Goal: Register for event/course: Sign up to attend an event or enroll in a course

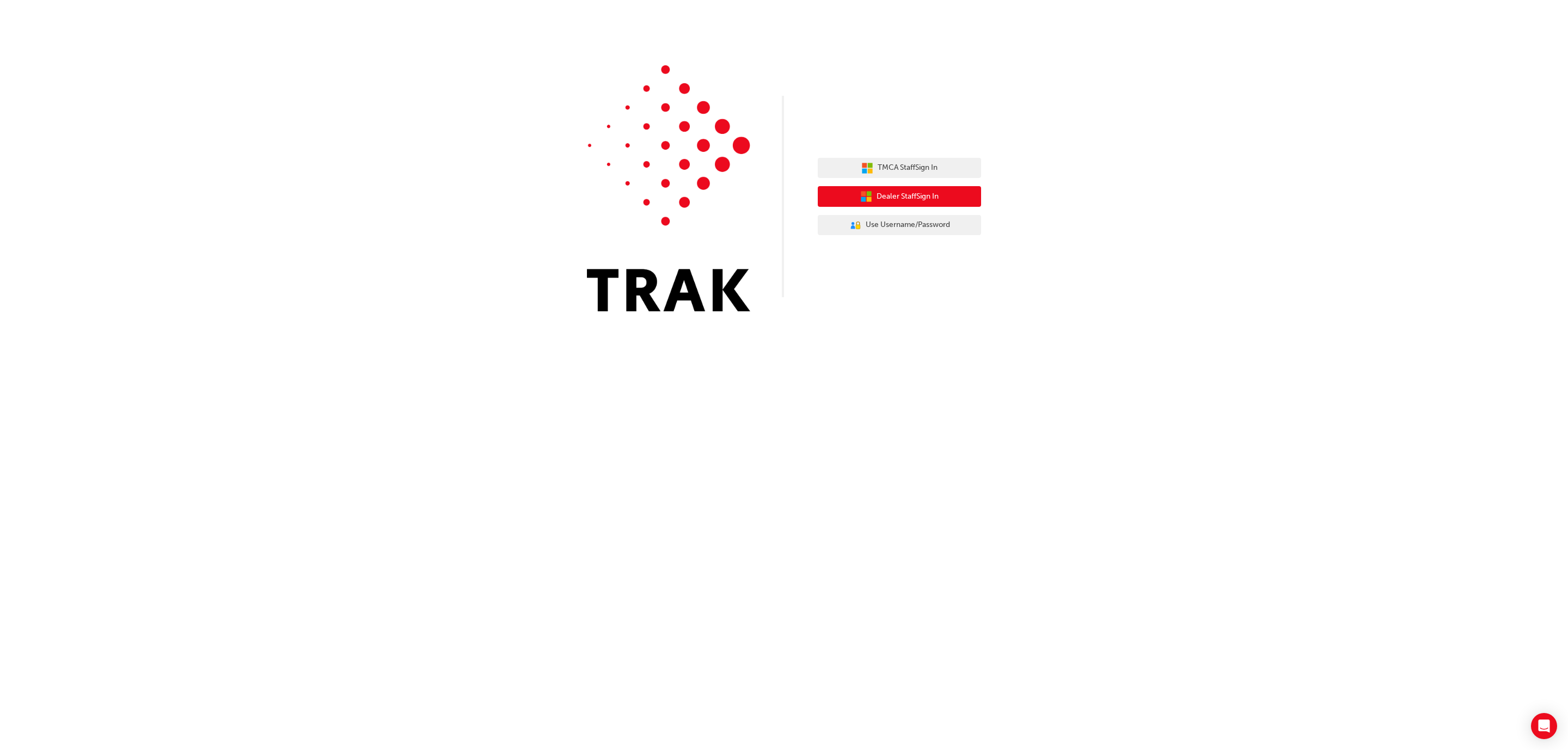
click at [897, 196] on span "Dealer Staff Sign In" at bounding box center [907, 197] width 62 height 12
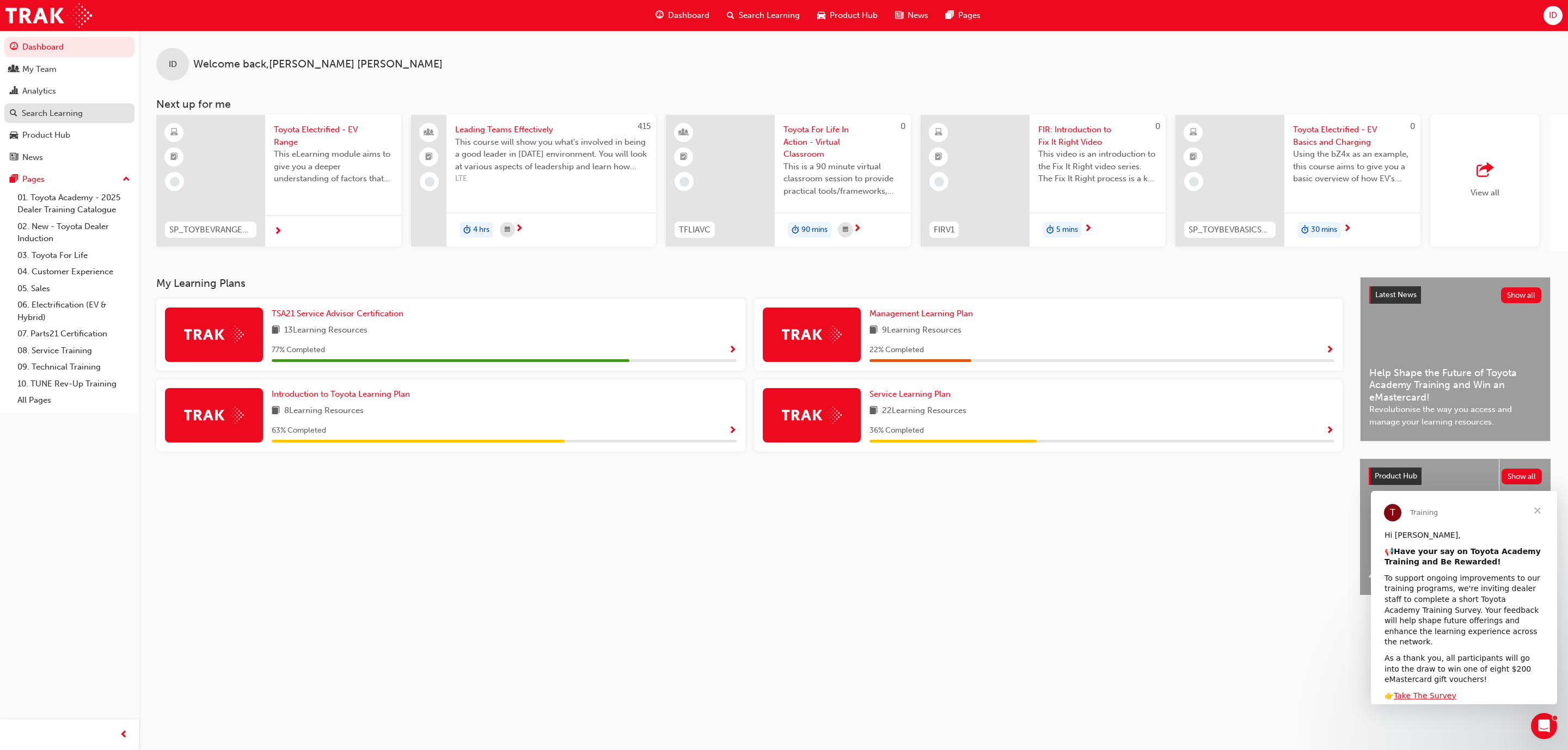
click at [62, 118] on div "Search Learning" at bounding box center [52, 113] width 61 height 12
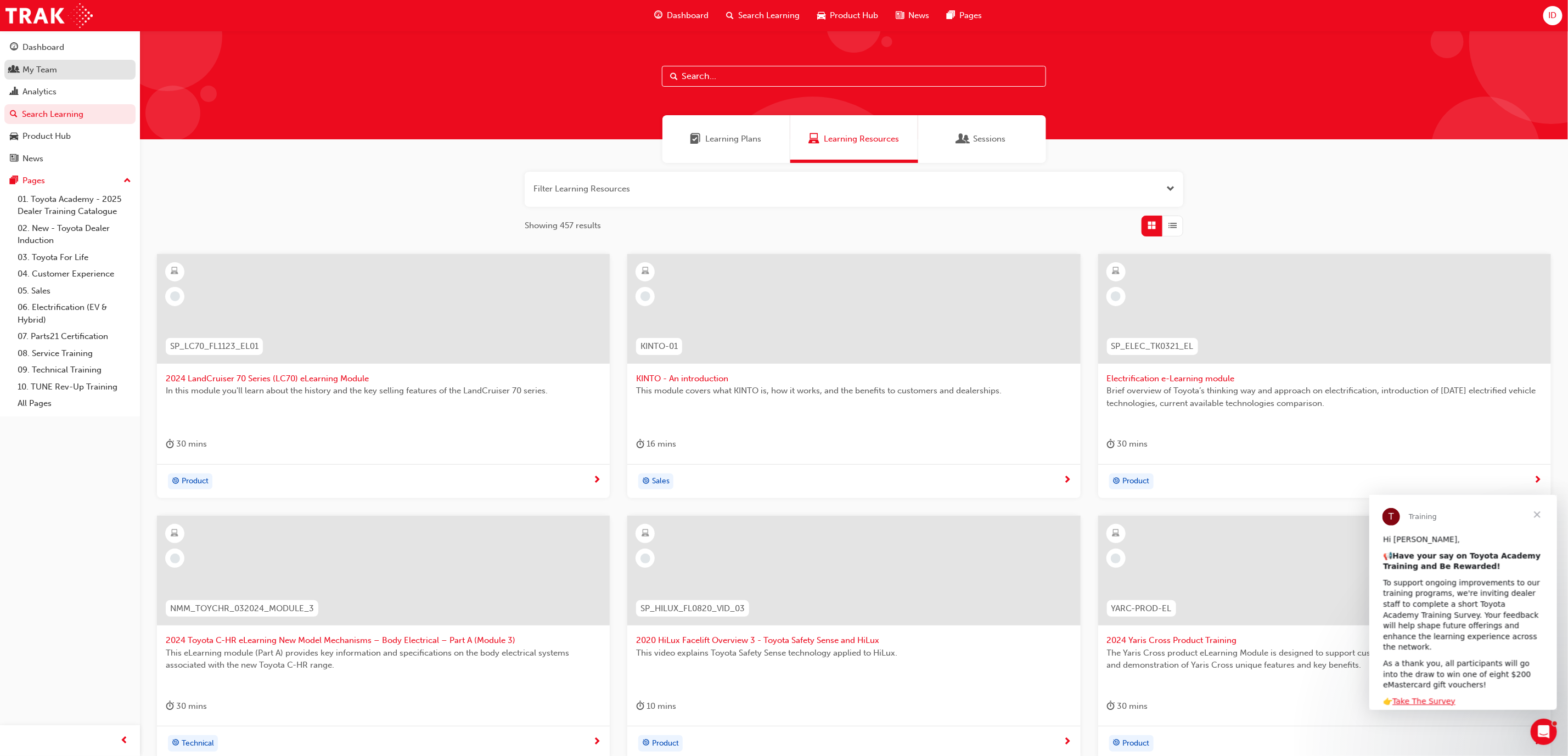
click at [69, 76] on div "My Team" at bounding box center [70, 70] width 120 height 14
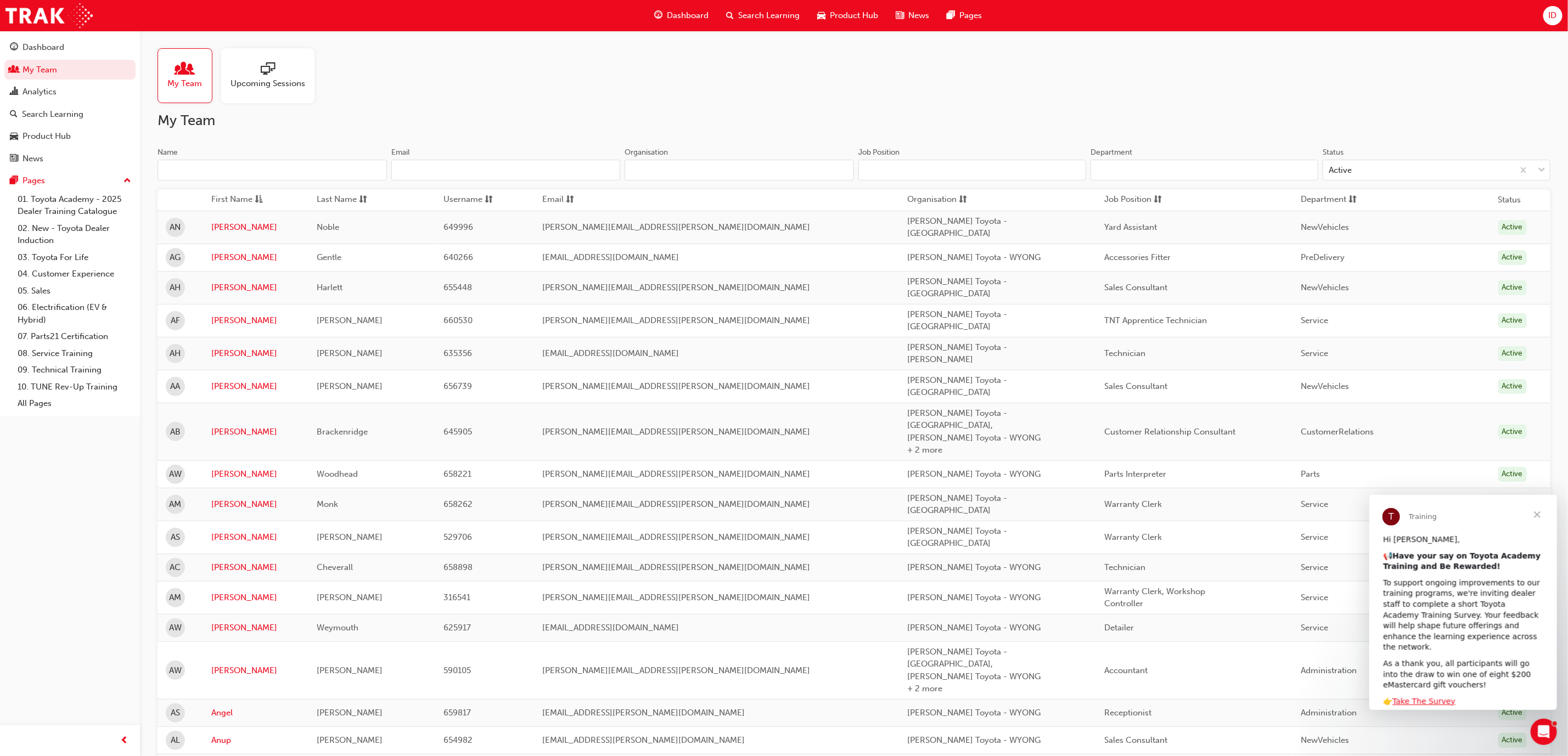
click at [284, 167] on input "Name" at bounding box center [272, 170] width 229 height 21
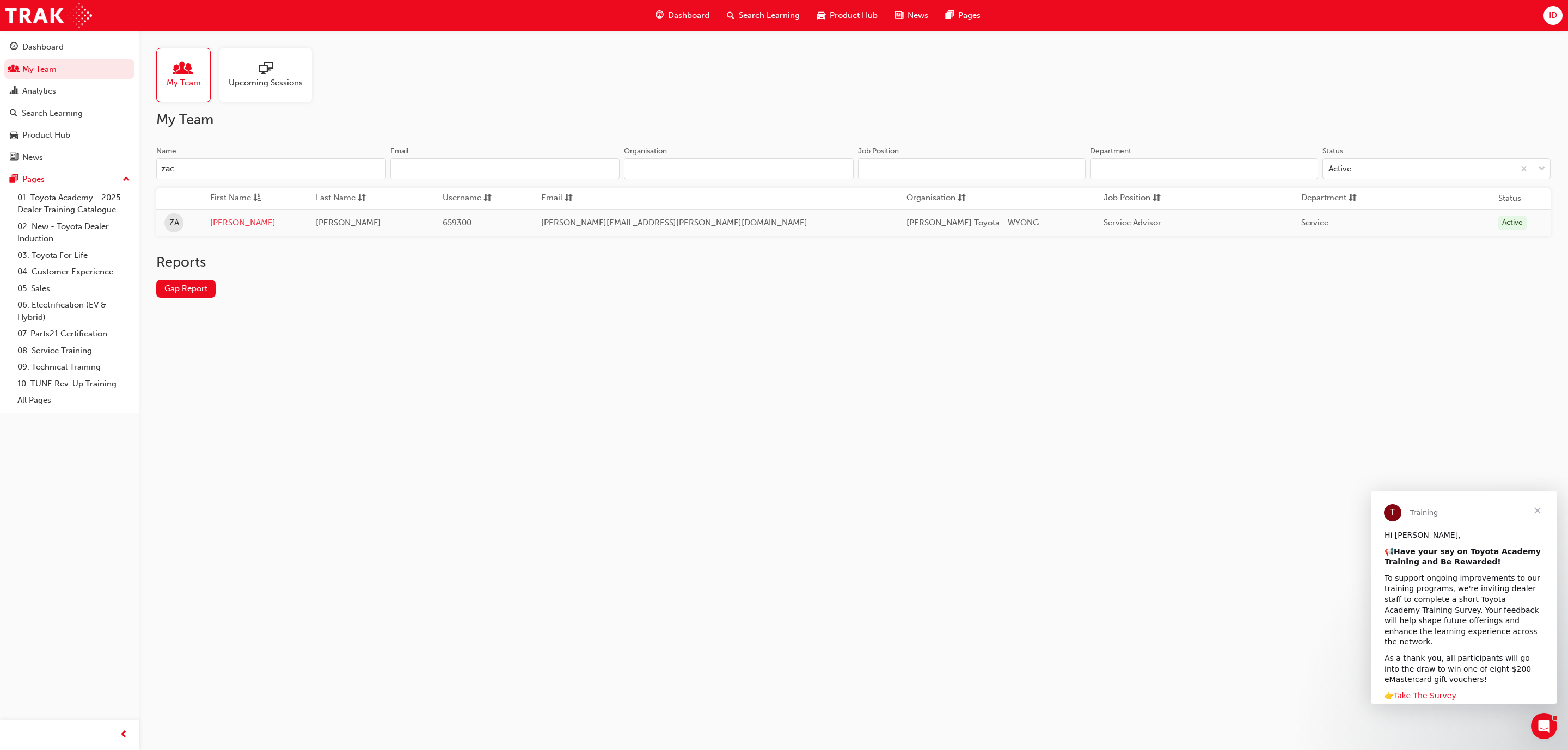
type input "zac"
click at [225, 225] on link "[PERSON_NAME]" at bounding box center [255, 223] width 89 height 12
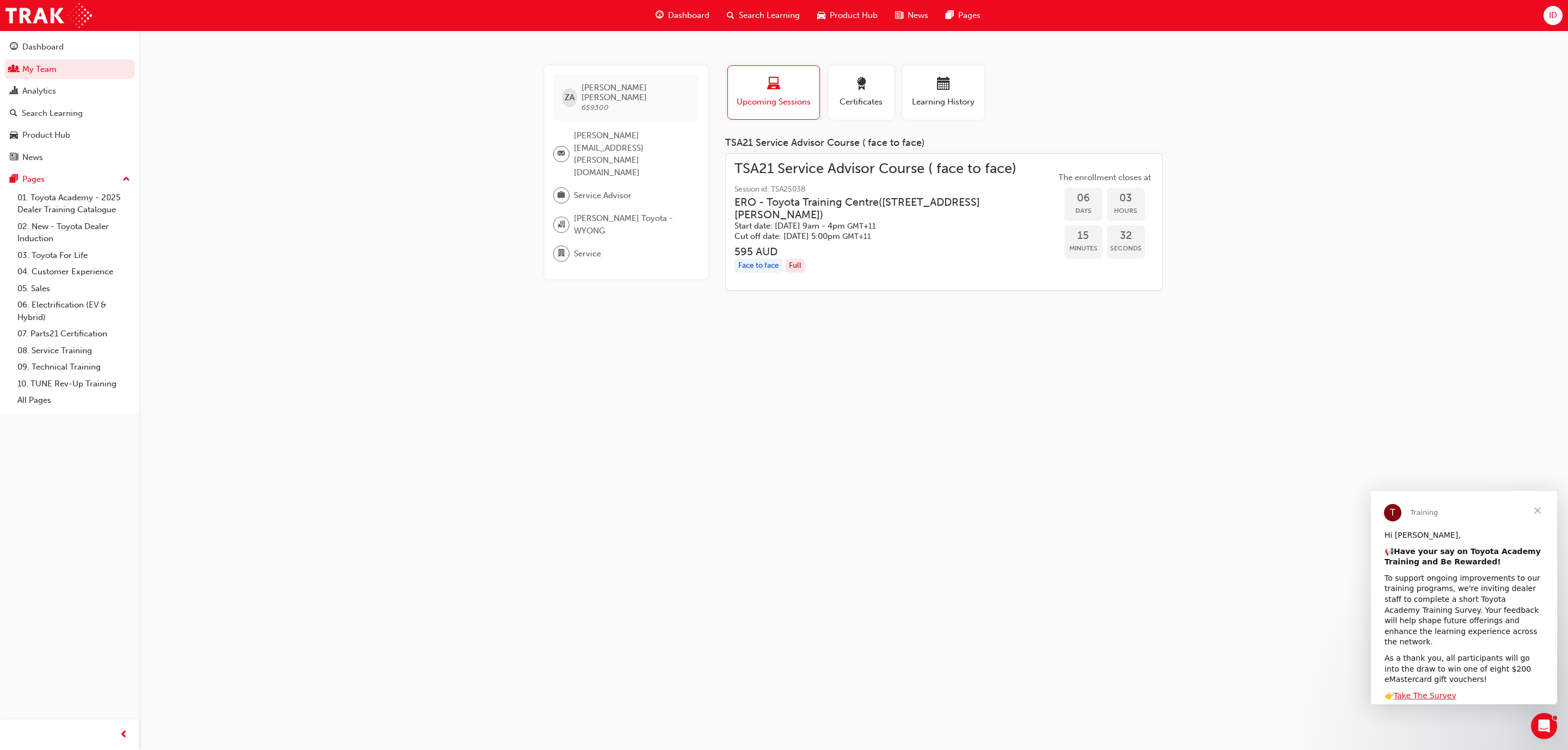
click at [829, 229] on h5 "Start date: [DATE] 9am - 4pm GMT+11" at bounding box center [886, 226] width 304 height 11
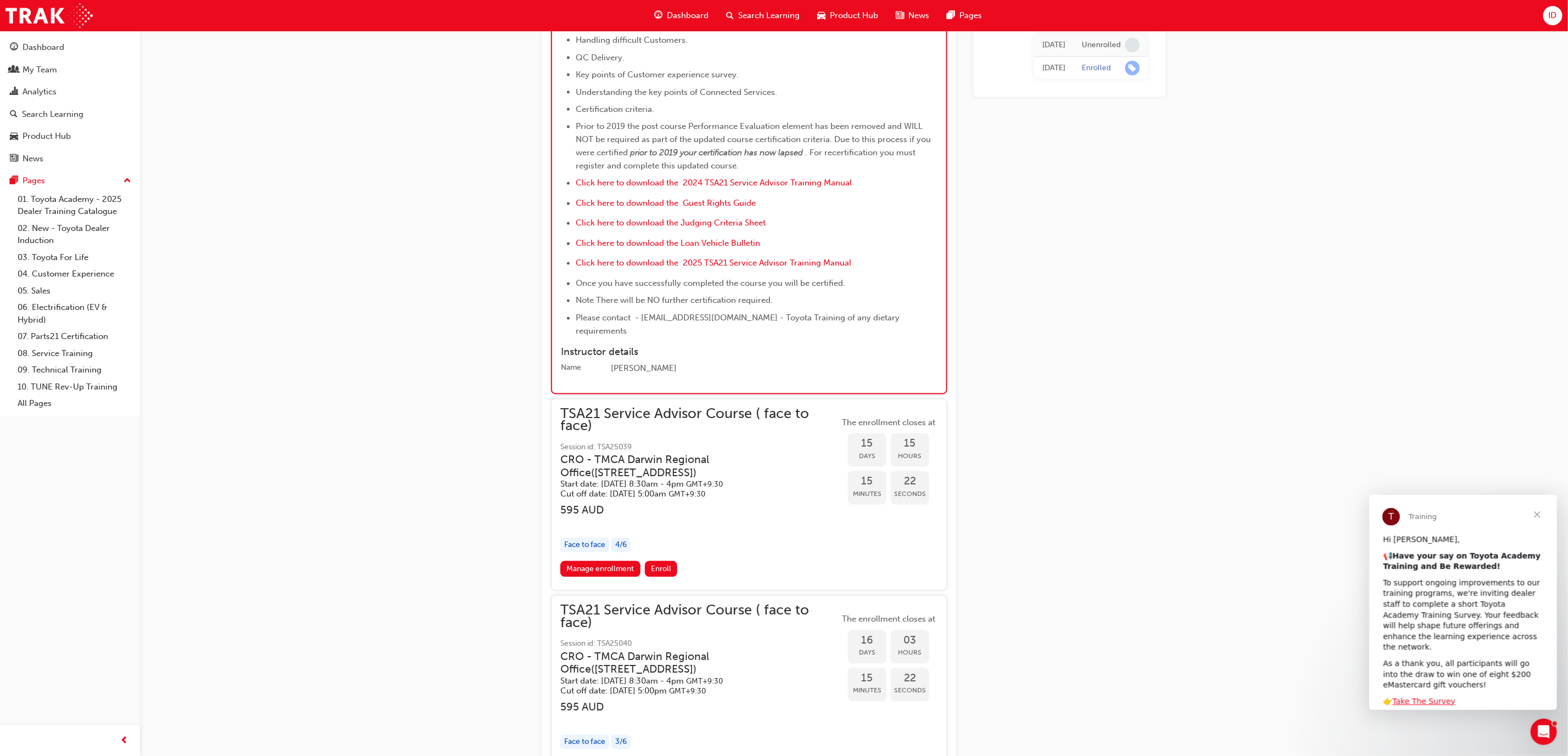
scroll to position [1544, 0]
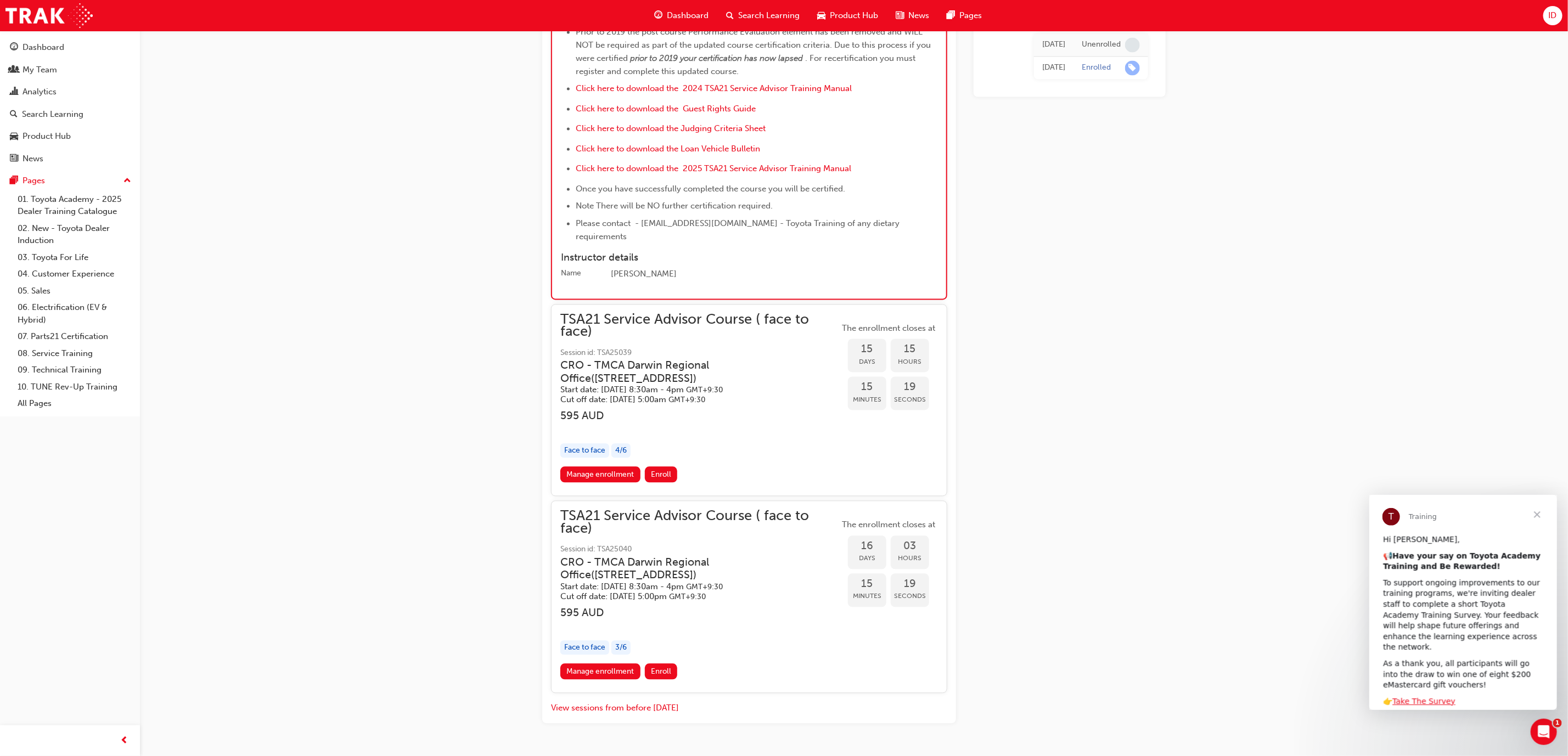
click at [590, 444] on div "Face to face" at bounding box center [585, 451] width 49 height 15
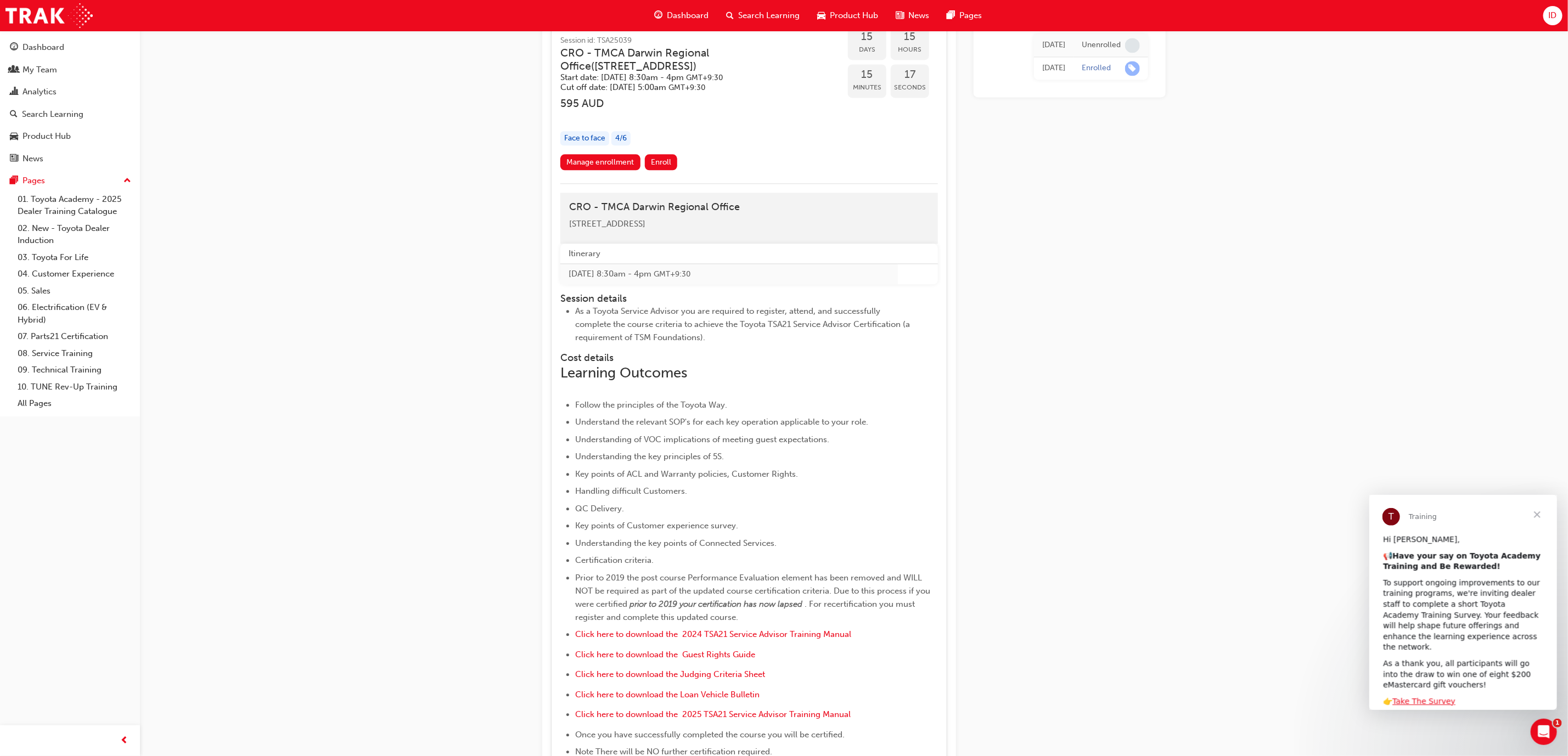
scroll to position [1709, 0]
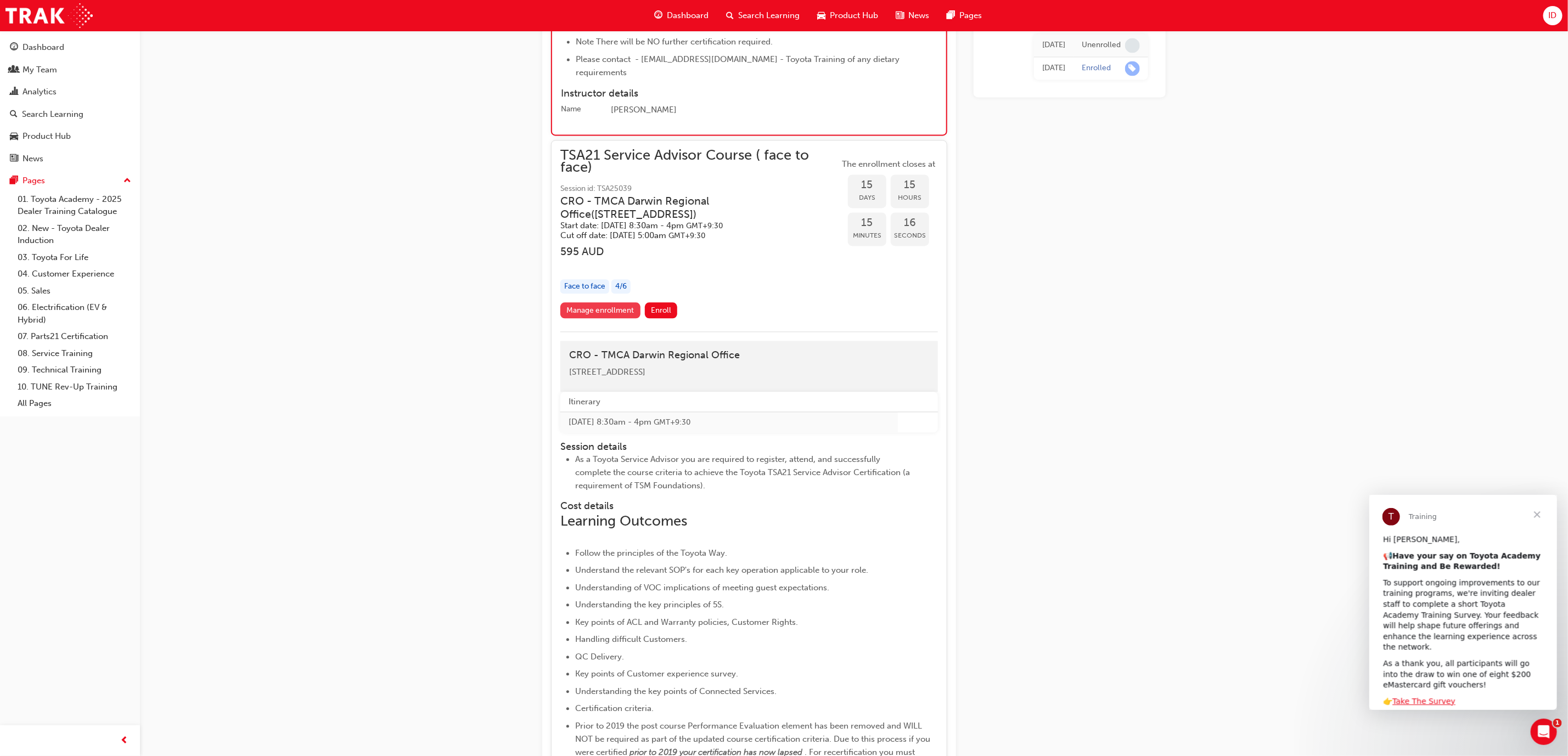
click at [607, 302] on link "Manage enrollment" at bounding box center [600, 310] width 80 height 16
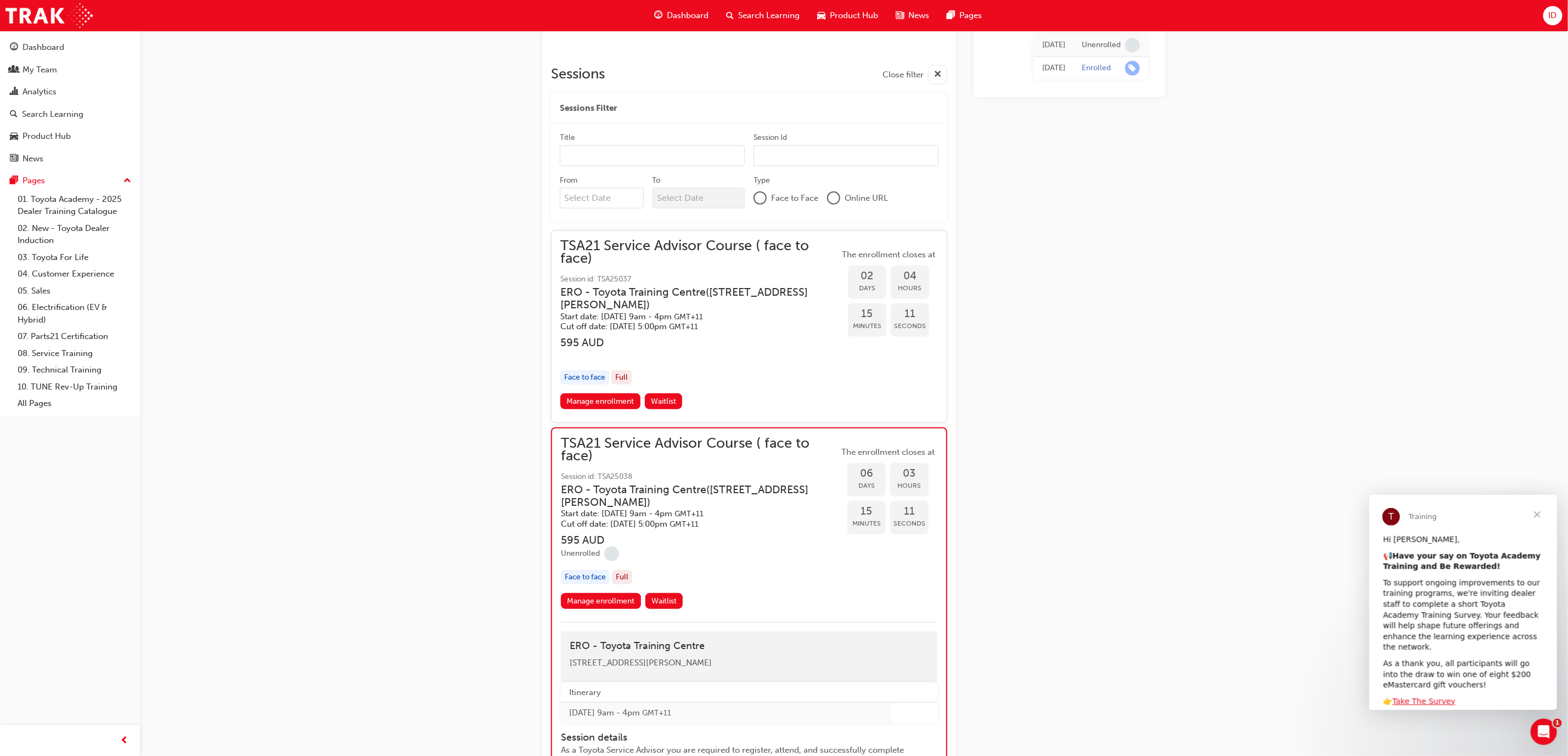
scroll to position [557, 0]
click at [601, 396] on link "Manage enrollment" at bounding box center [600, 404] width 80 height 16
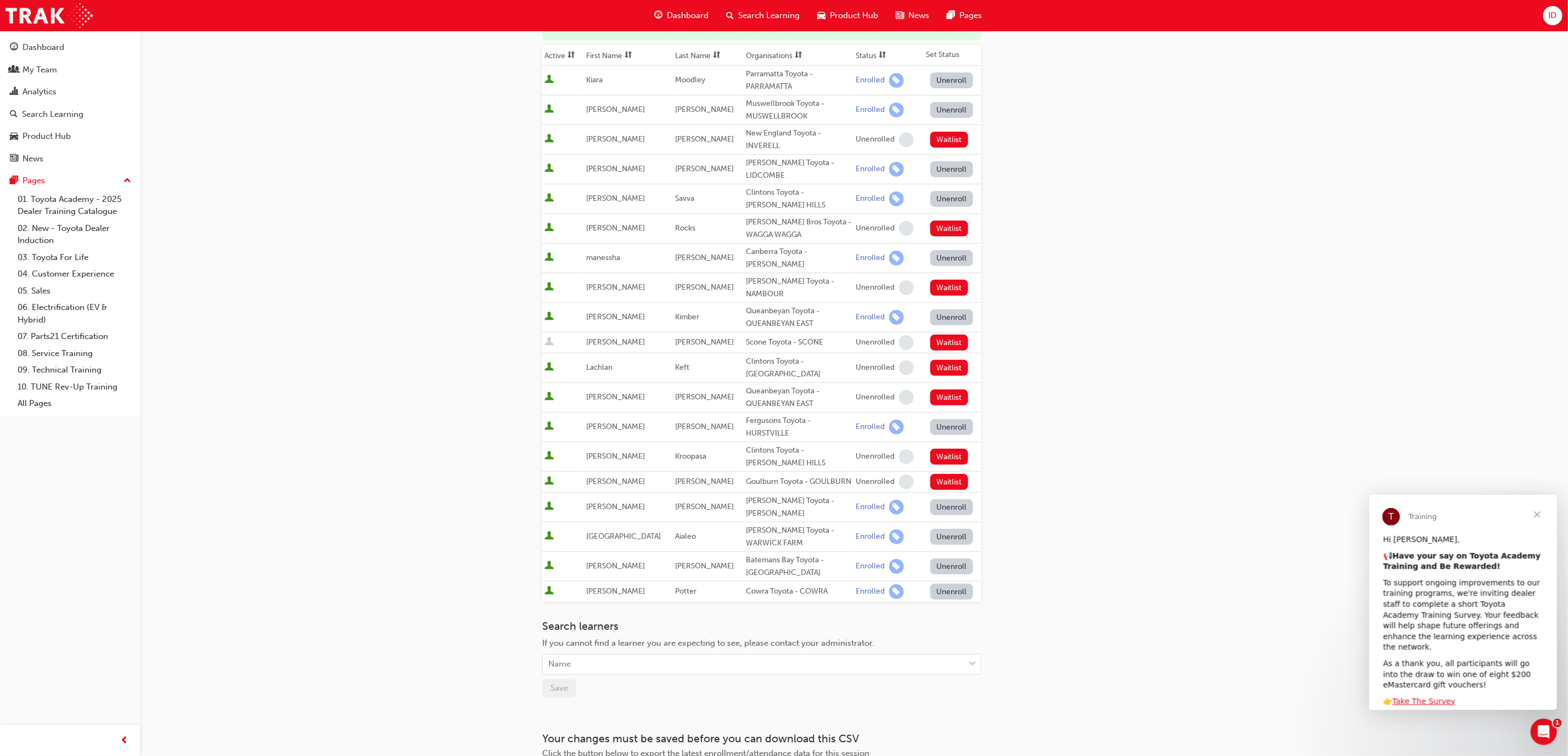
scroll to position [165, 0]
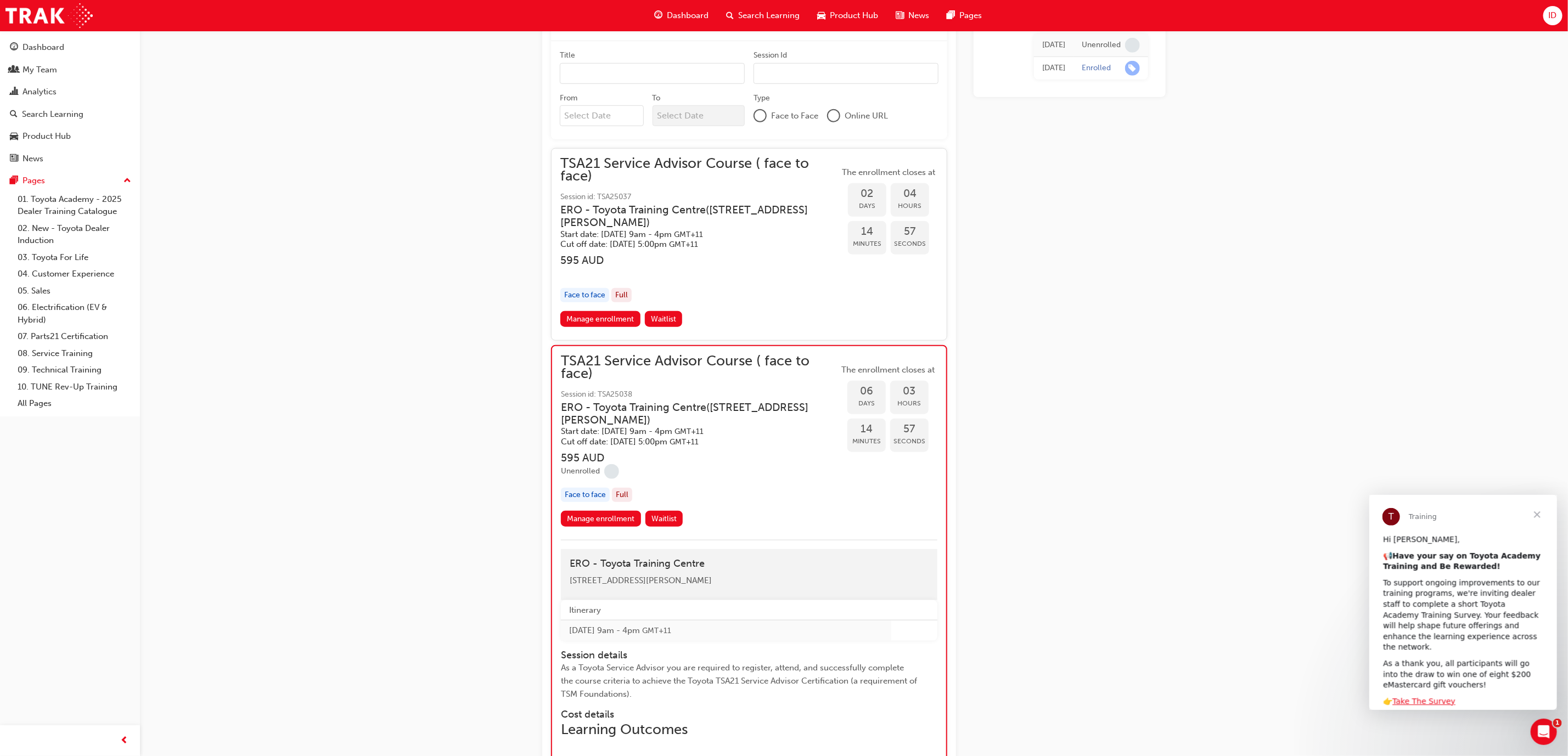
scroll to position [721, 0]
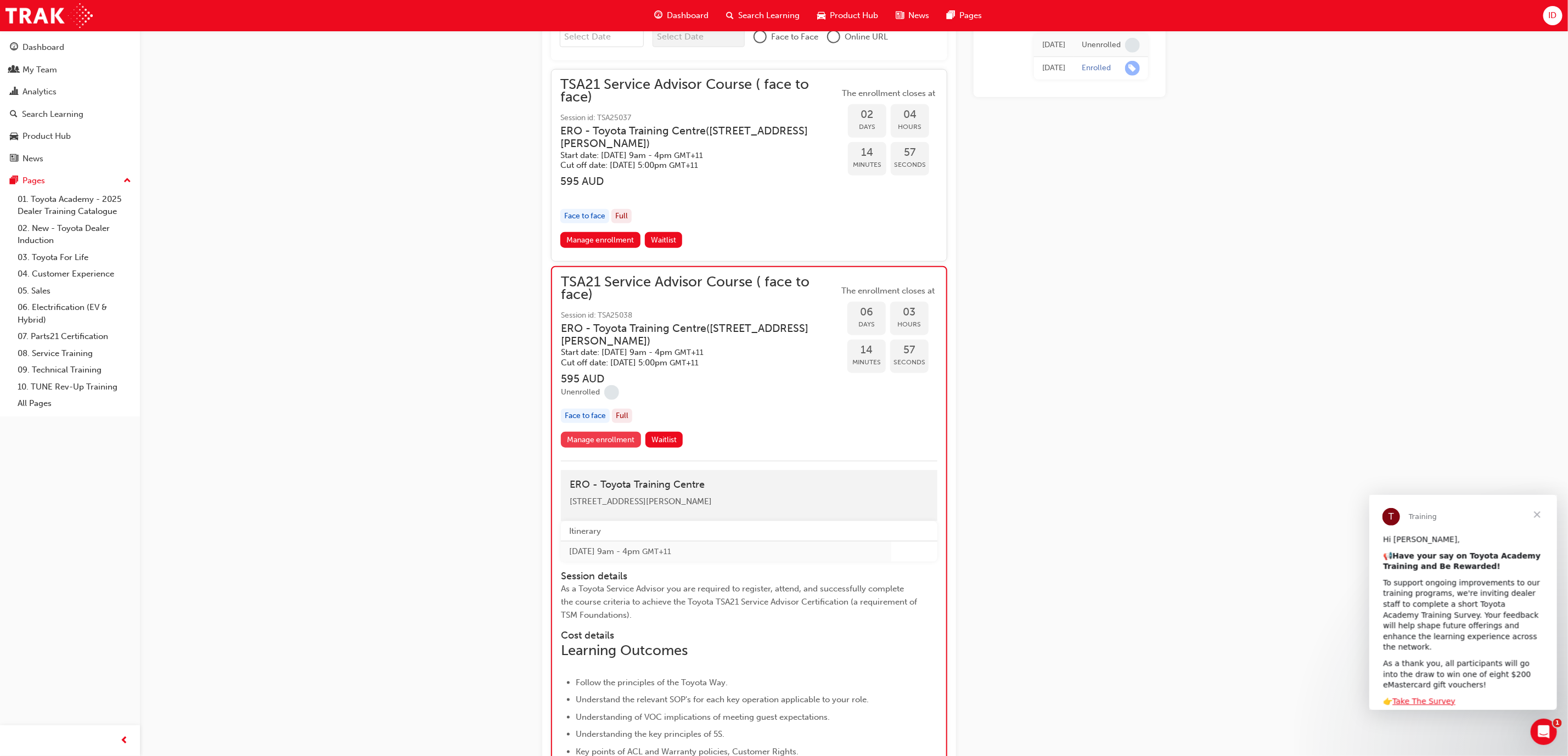
click at [600, 432] on link "Manage enrollment" at bounding box center [601, 440] width 80 height 16
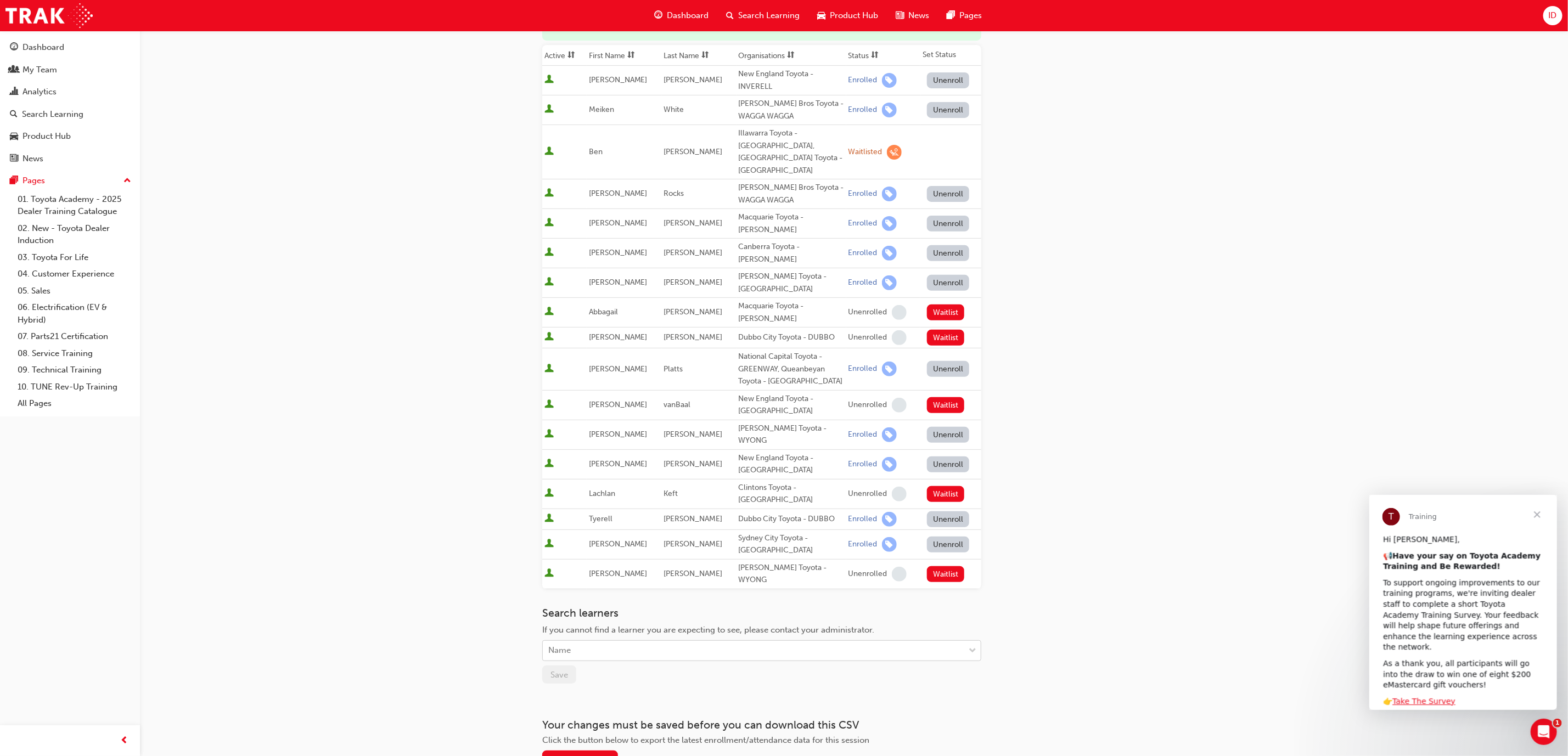
scroll to position [165, 0]
click at [942, 426] on button "Unenroll" at bounding box center [948, 434] width 43 height 16
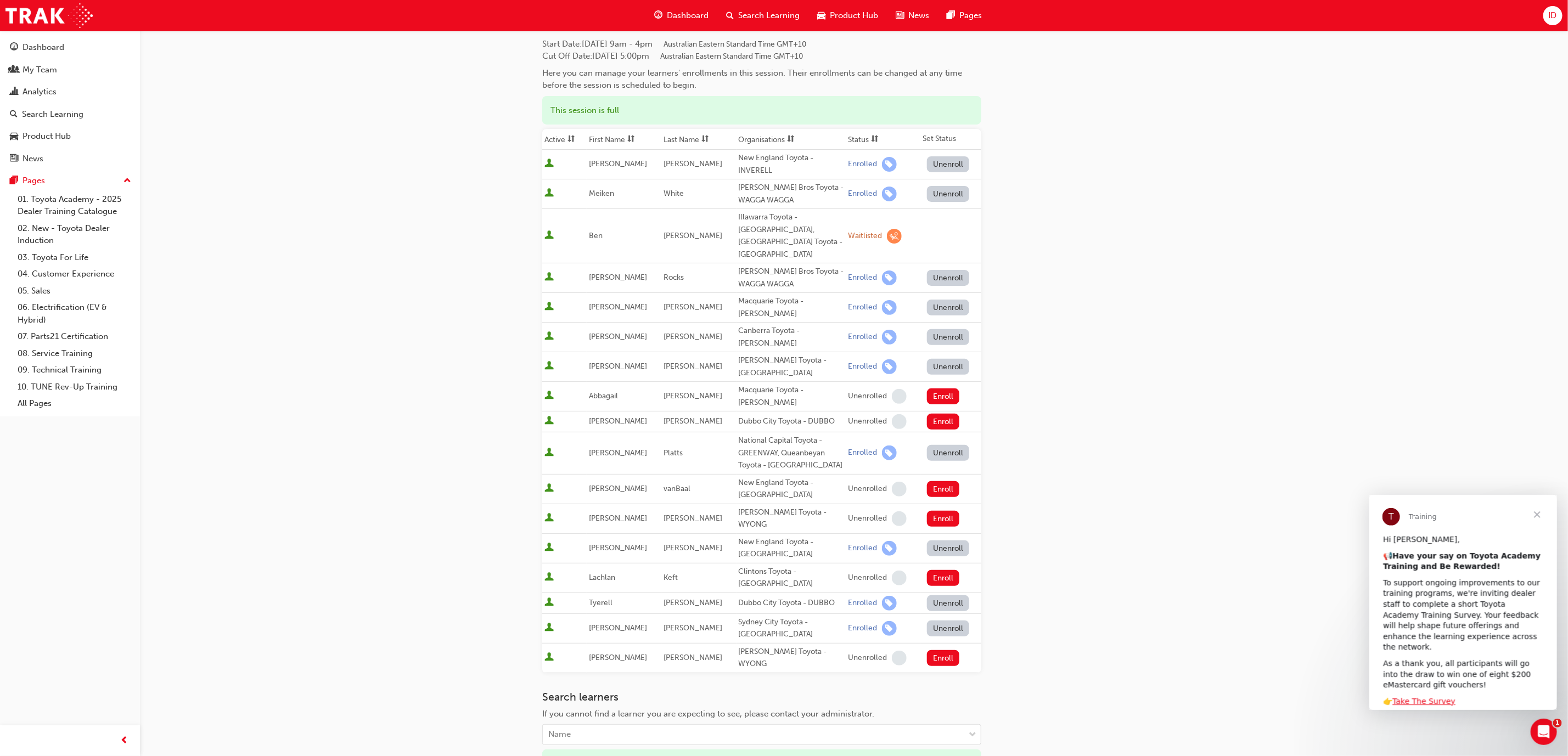
scroll to position [0, 0]
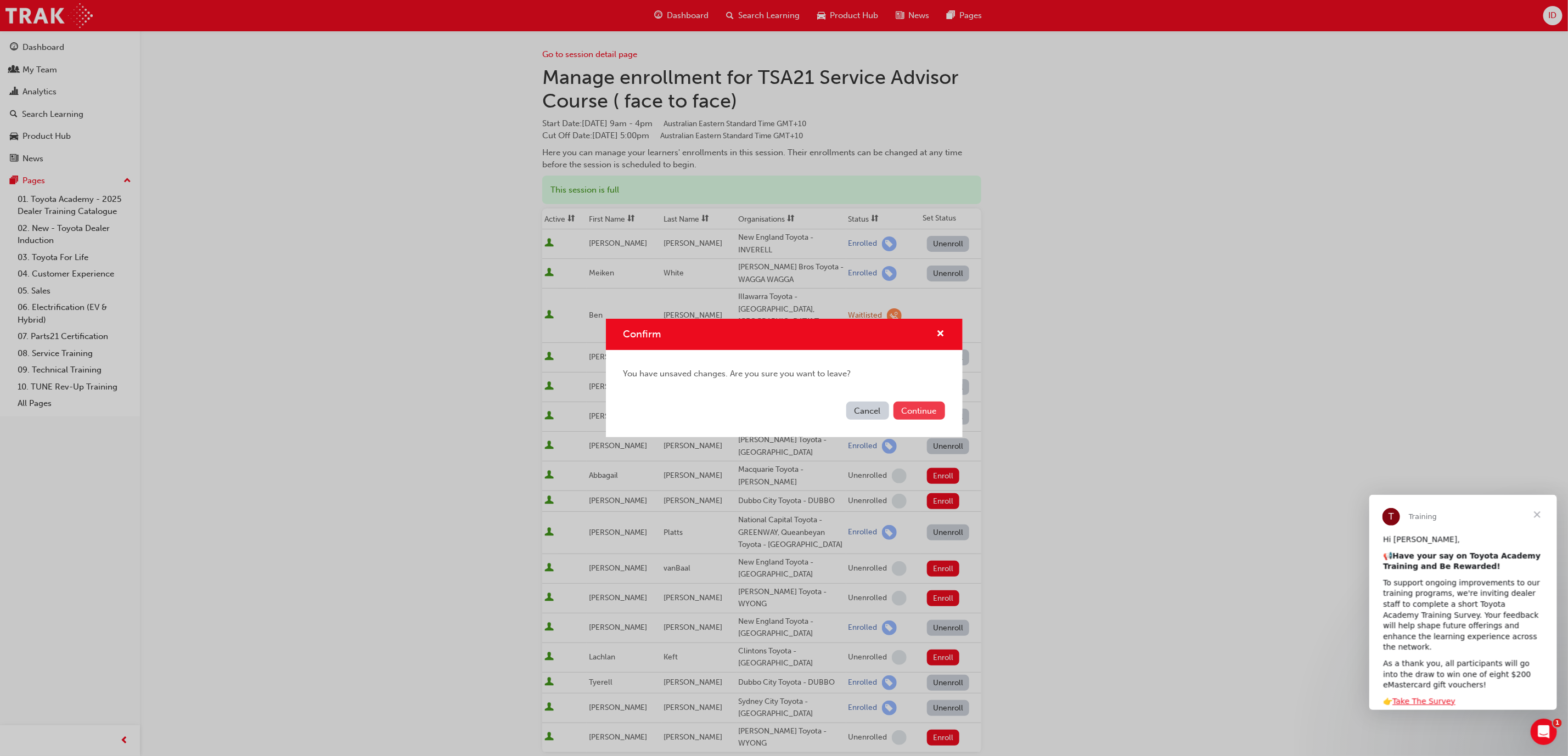
click at [917, 407] on button "Continue" at bounding box center [919, 410] width 52 height 18
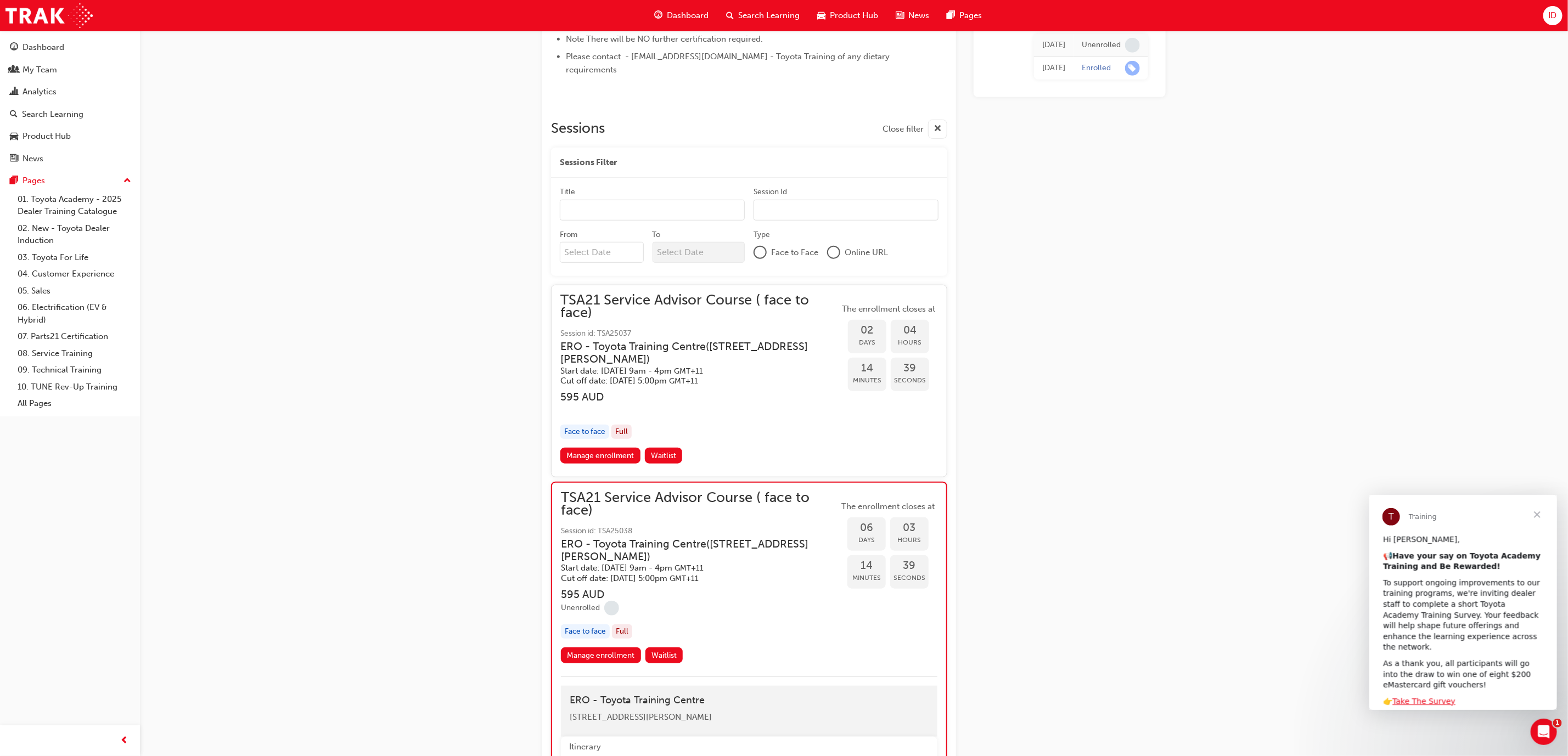
scroll to position [652, 0]
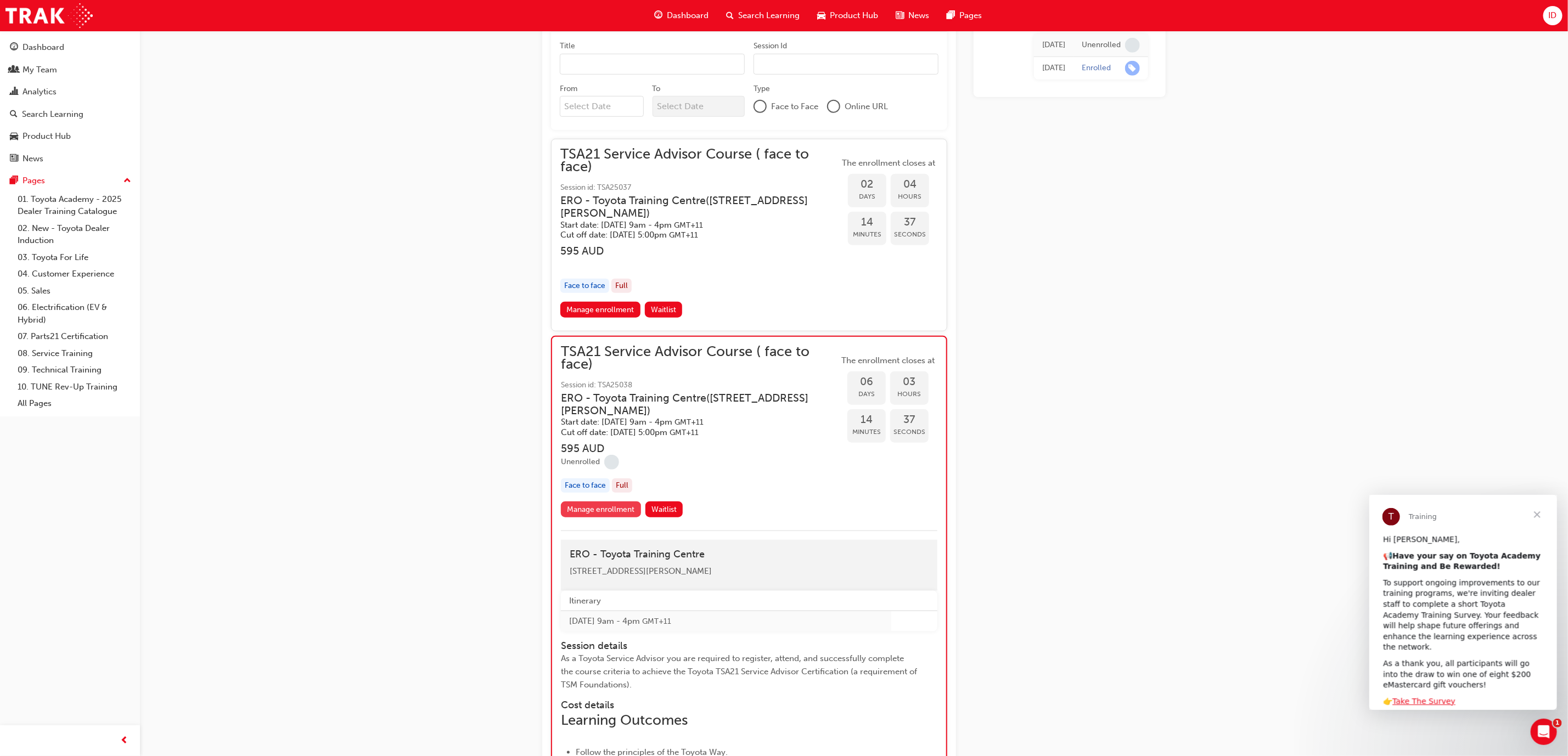
click at [619, 502] on link "Manage enrollment" at bounding box center [601, 510] width 80 height 16
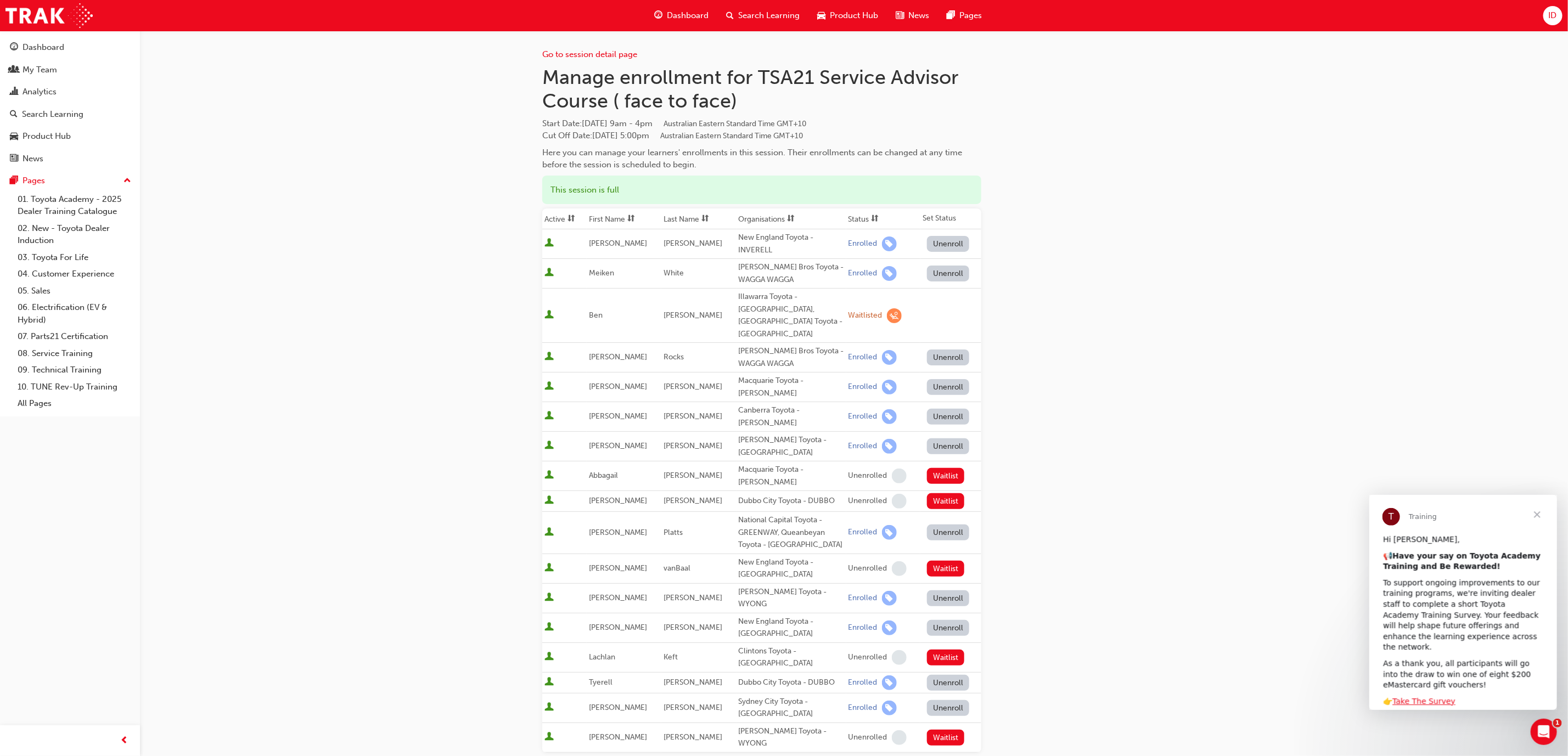
scroll to position [82, 0]
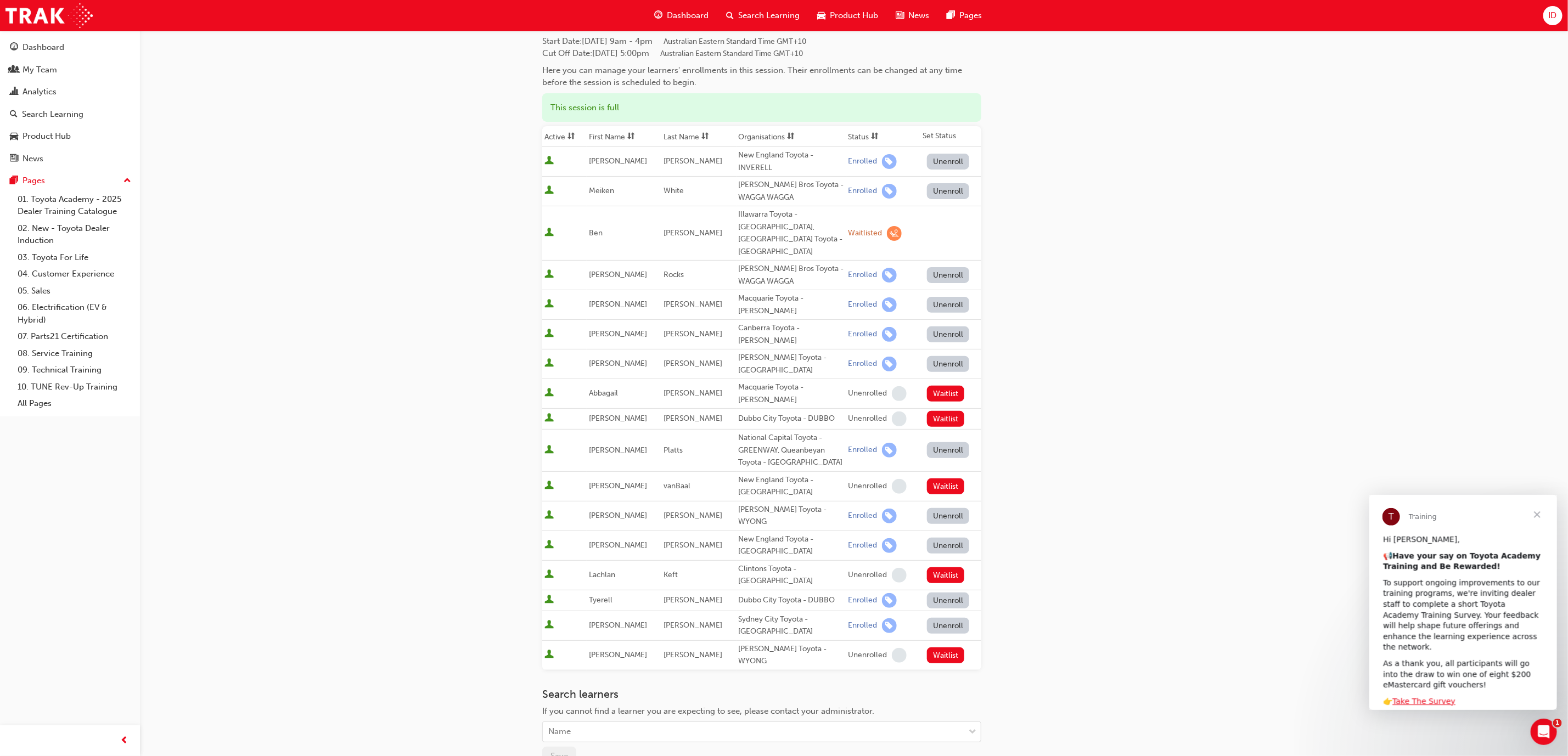
click at [928, 508] on button "Unenroll" at bounding box center [948, 516] width 43 height 16
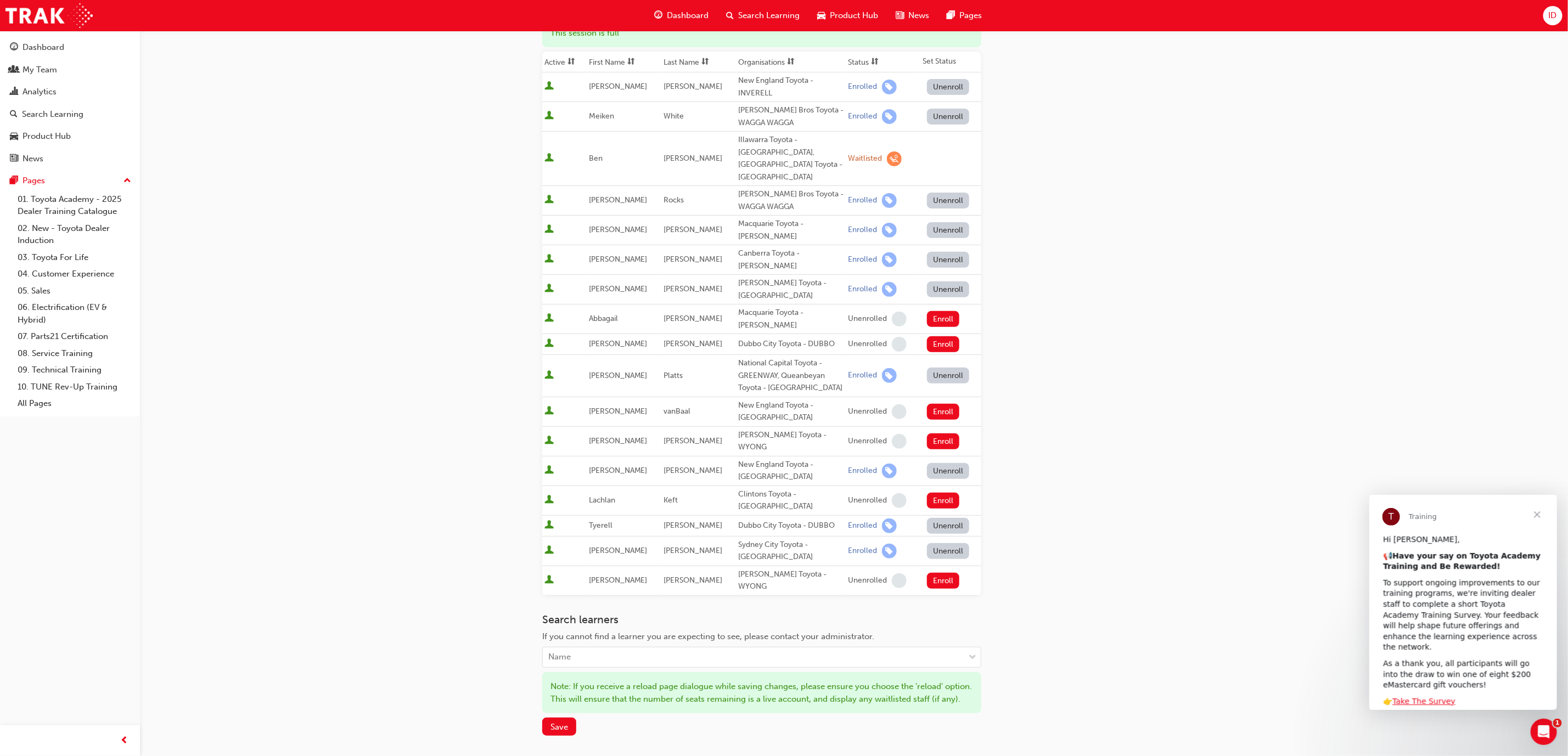
scroll to position [241, 0]
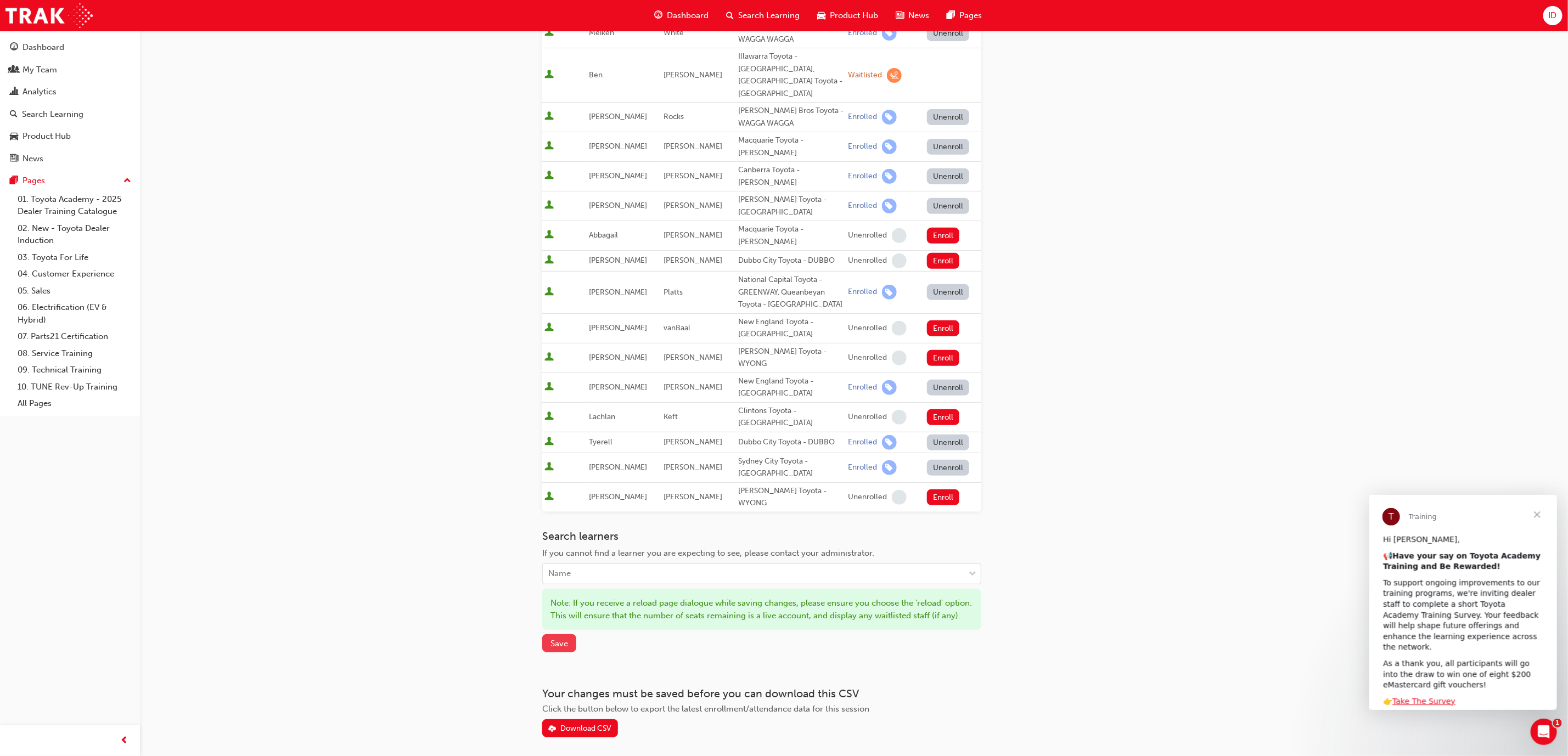
click at [565, 639] on span "Save" at bounding box center [559, 644] width 17 height 10
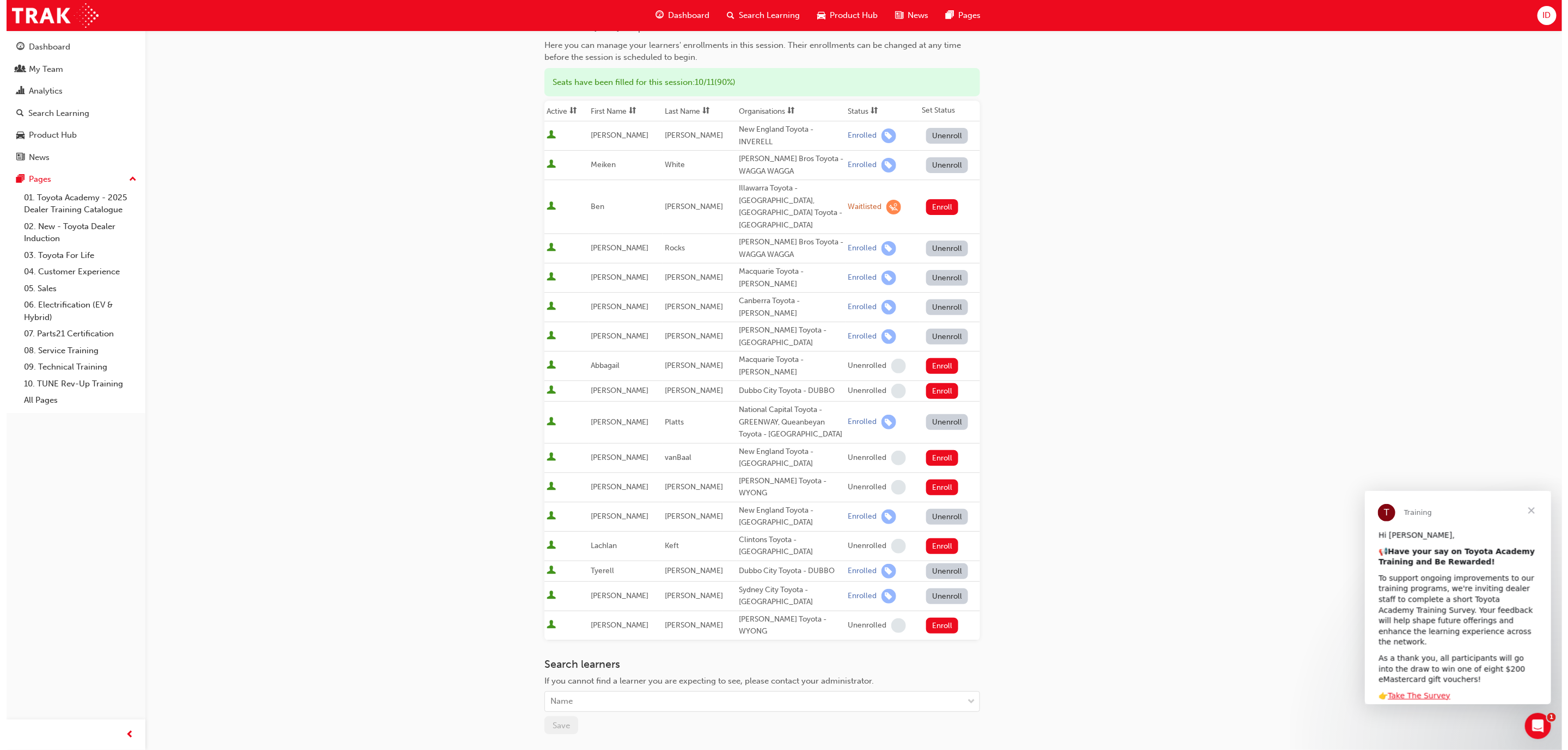
scroll to position [0, 0]
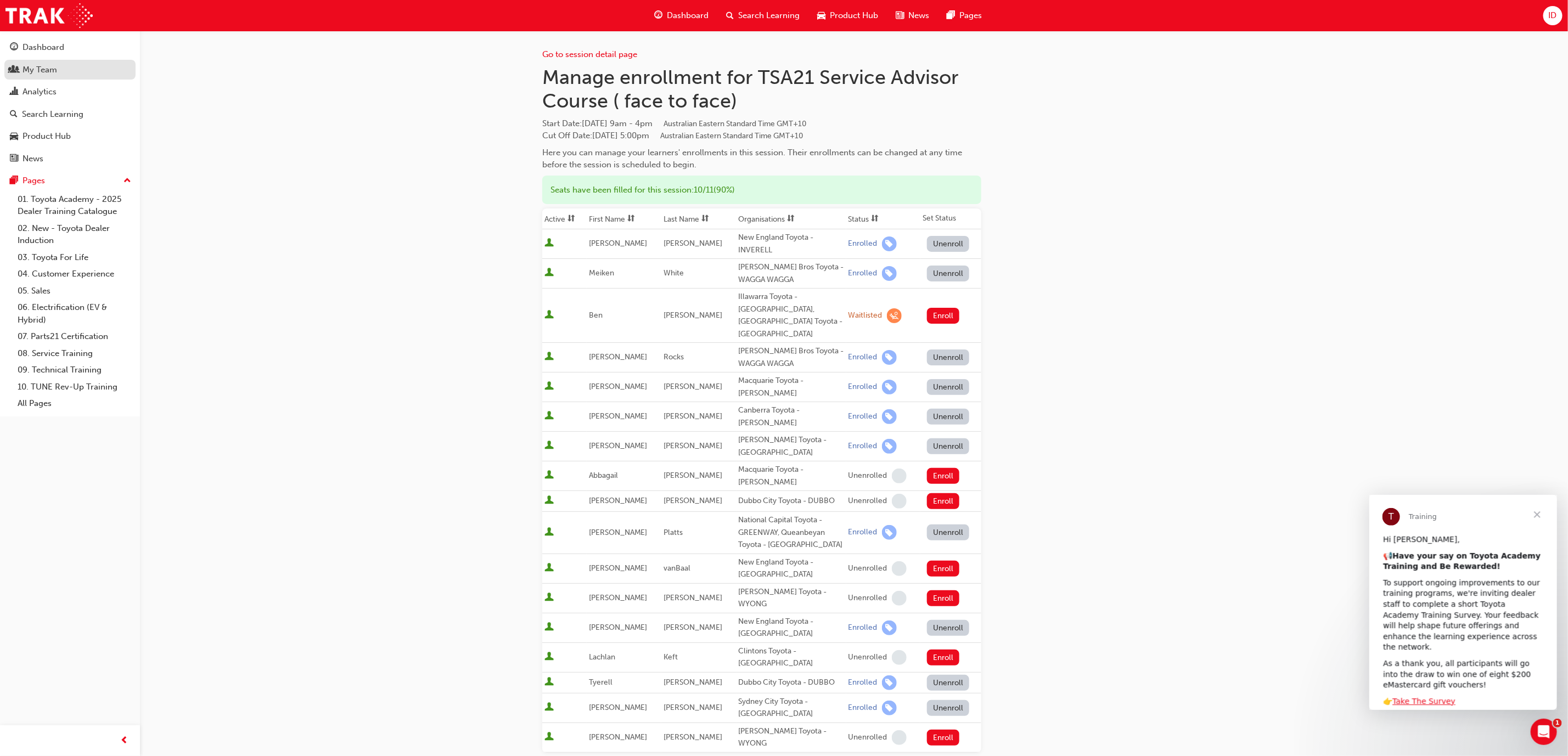
click at [46, 65] on div "My Team" at bounding box center [39, 70] width 34 height 12
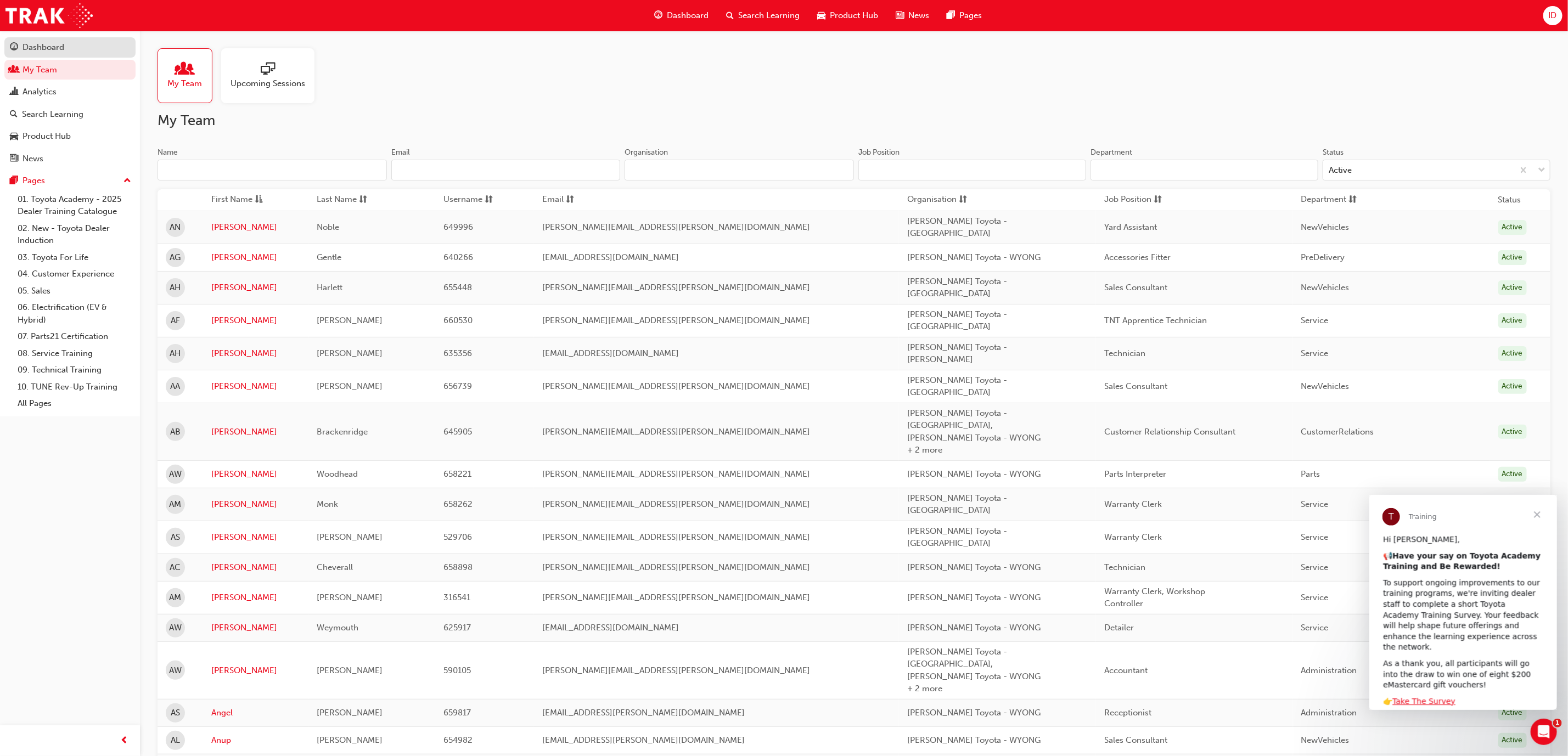
click at [46, 51] on div "Dashboard" at bounding box center [43, 47] width 42 height 12
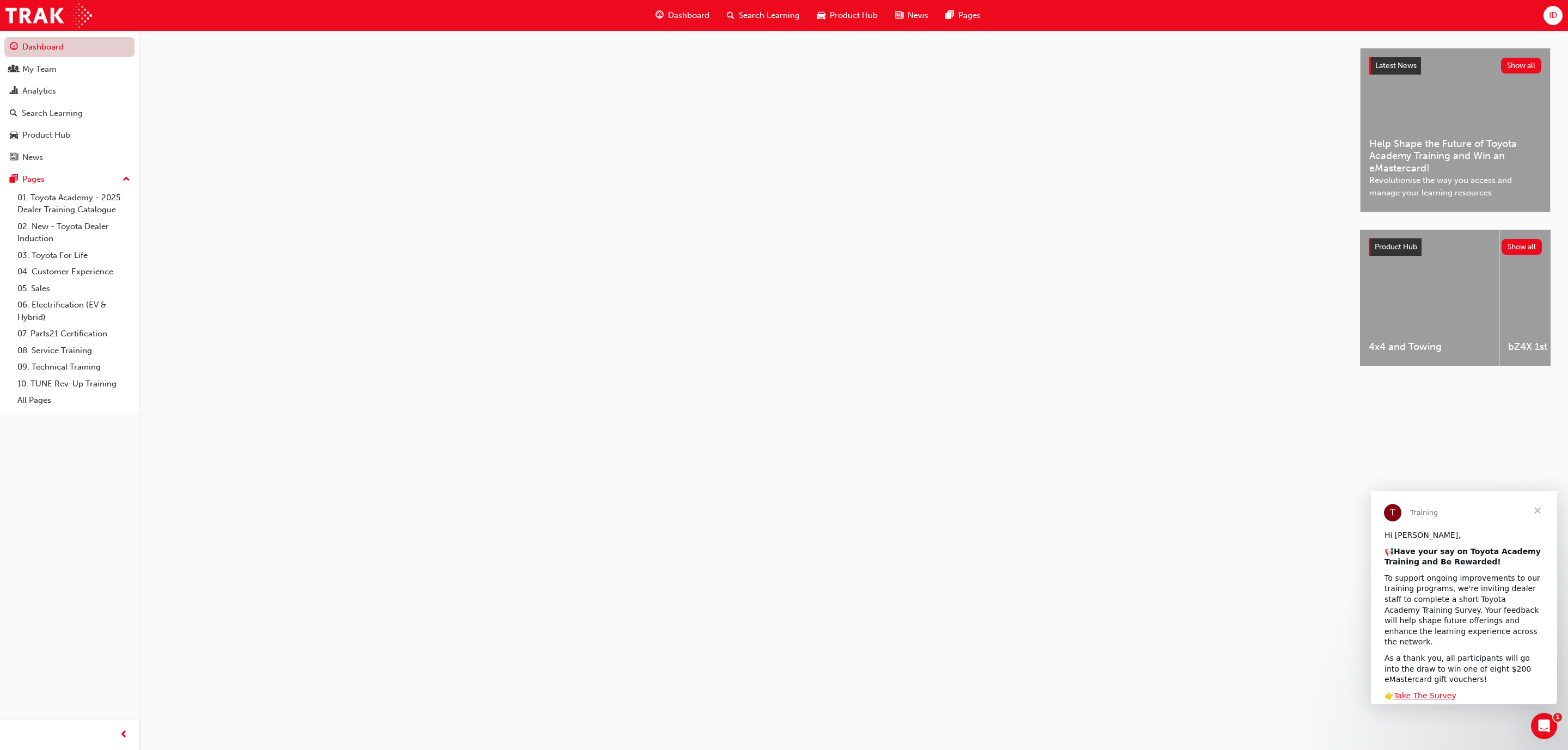
click at [46, 41] on link "Dashboard" at bounding box center [69, 47] width 130 height 20
click at [743, 15] on span "Search Learning" at bounding box center [769, 15] width 61 height 12
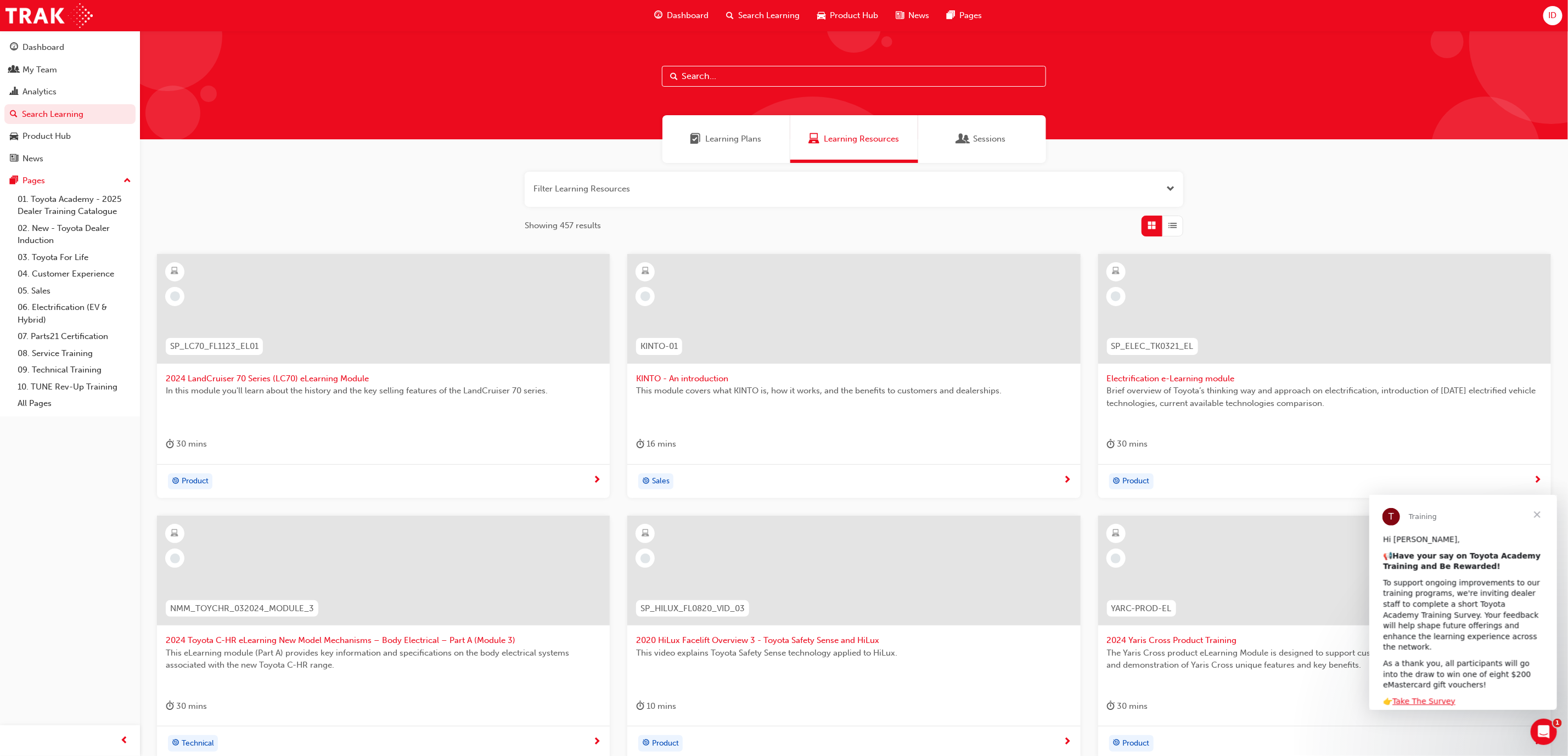
click at [1535, 513] on span "Close" at bounding box center [1536, 514] width 39 height 39
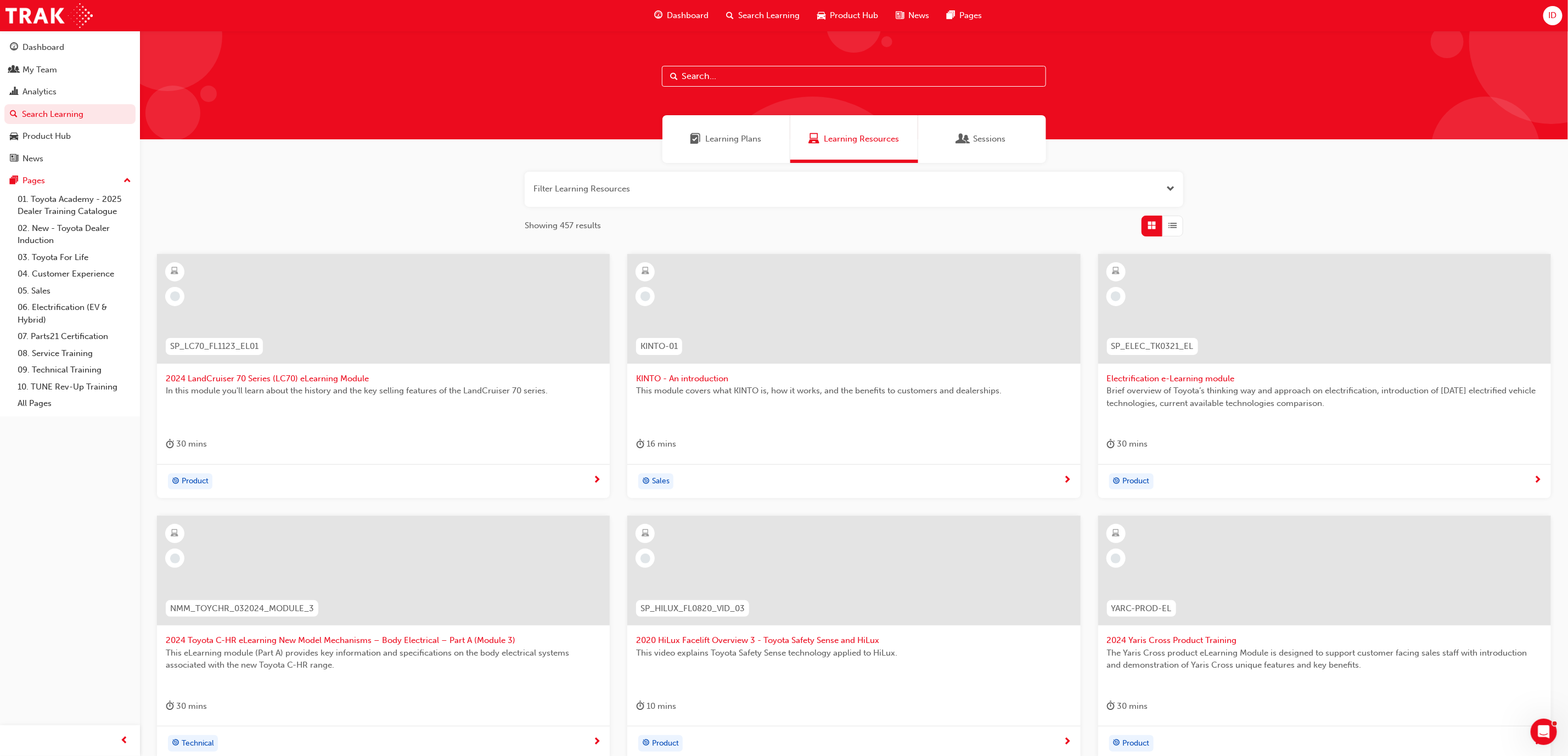
click at [729, 75] on input "text" at bounding box center [854, 76] width 384 height 21
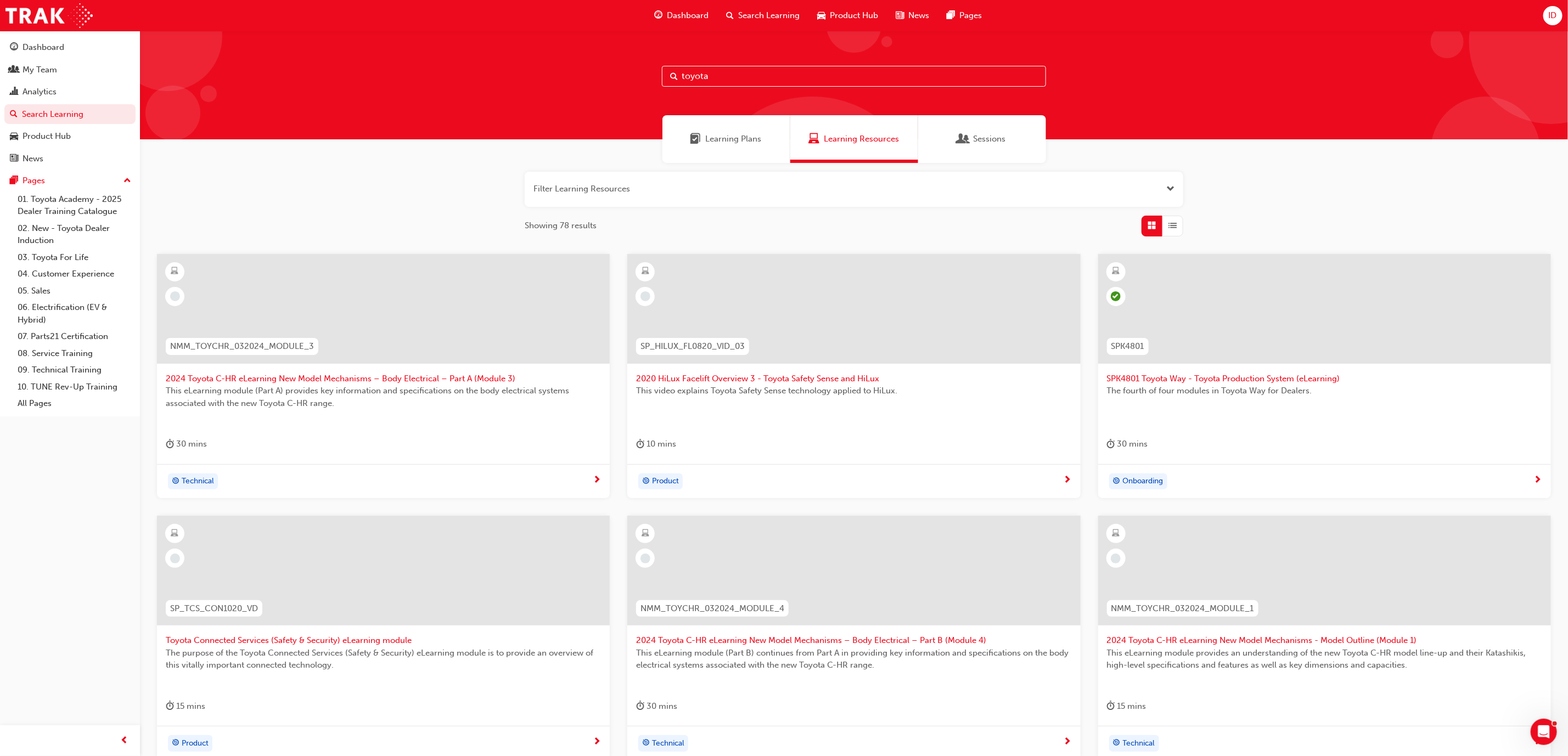
click at [728, 130] on div "Learning Plans" at bounding box center [726, 139] width 128 height 48
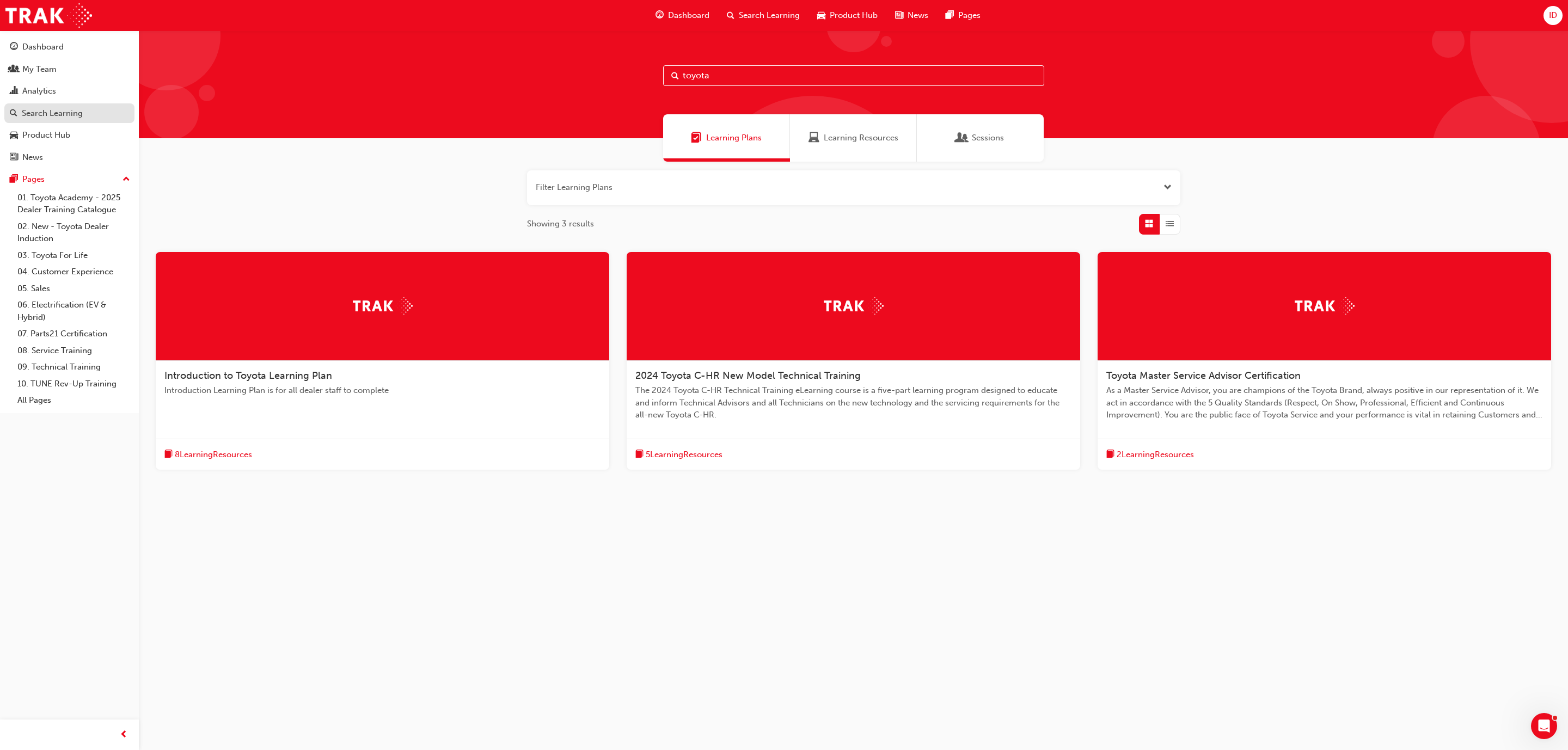
click at [33, 115] on div "Search Learning" at bounding box center [52, 113] width 61 height 12
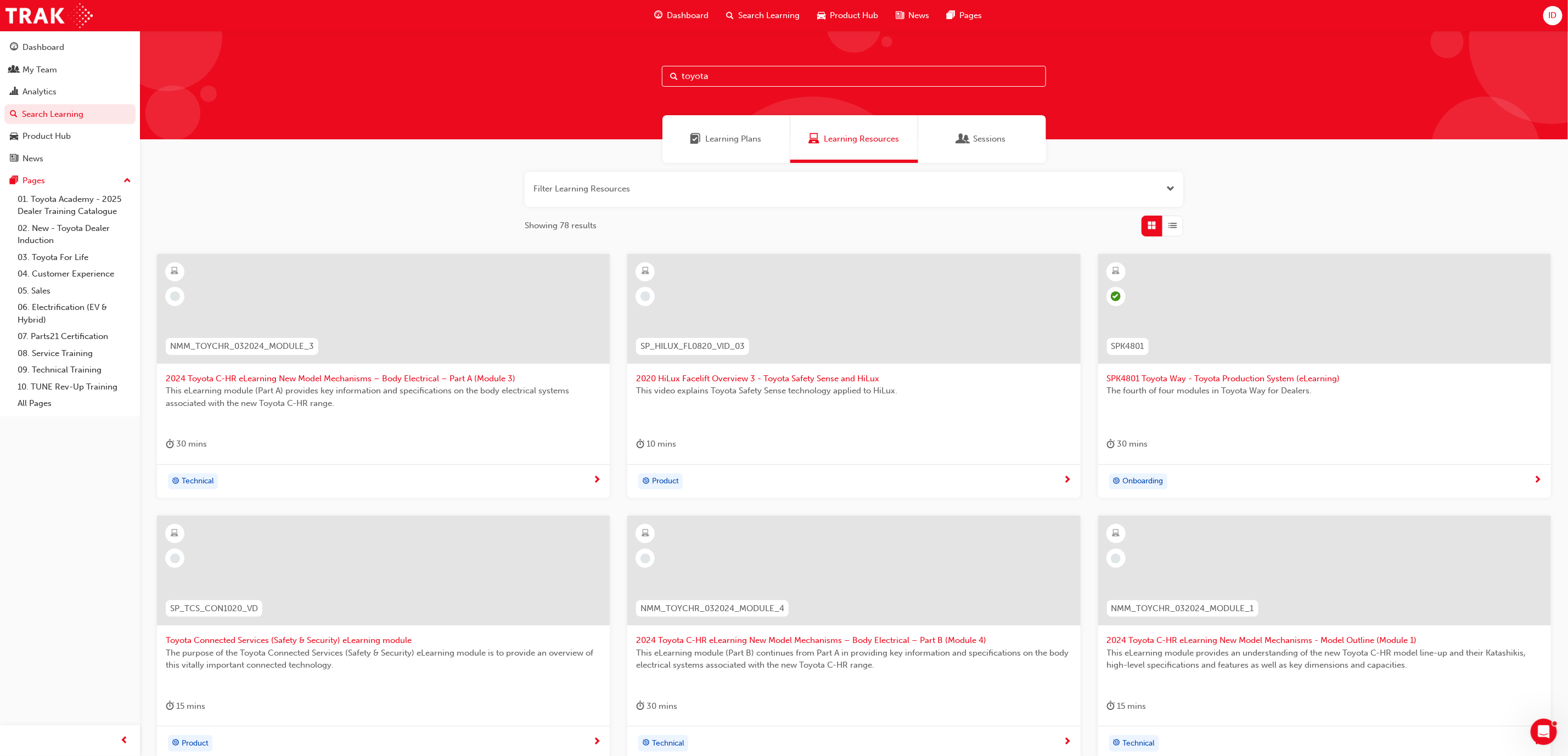
drag, startPoint x: 721, startPoint y: 75, endPoint x: 548, endPoint y: 80, distance: 173.1
click at [548, 80] on div "toyota" at bounding box center [854, 85] width 1428 height 108
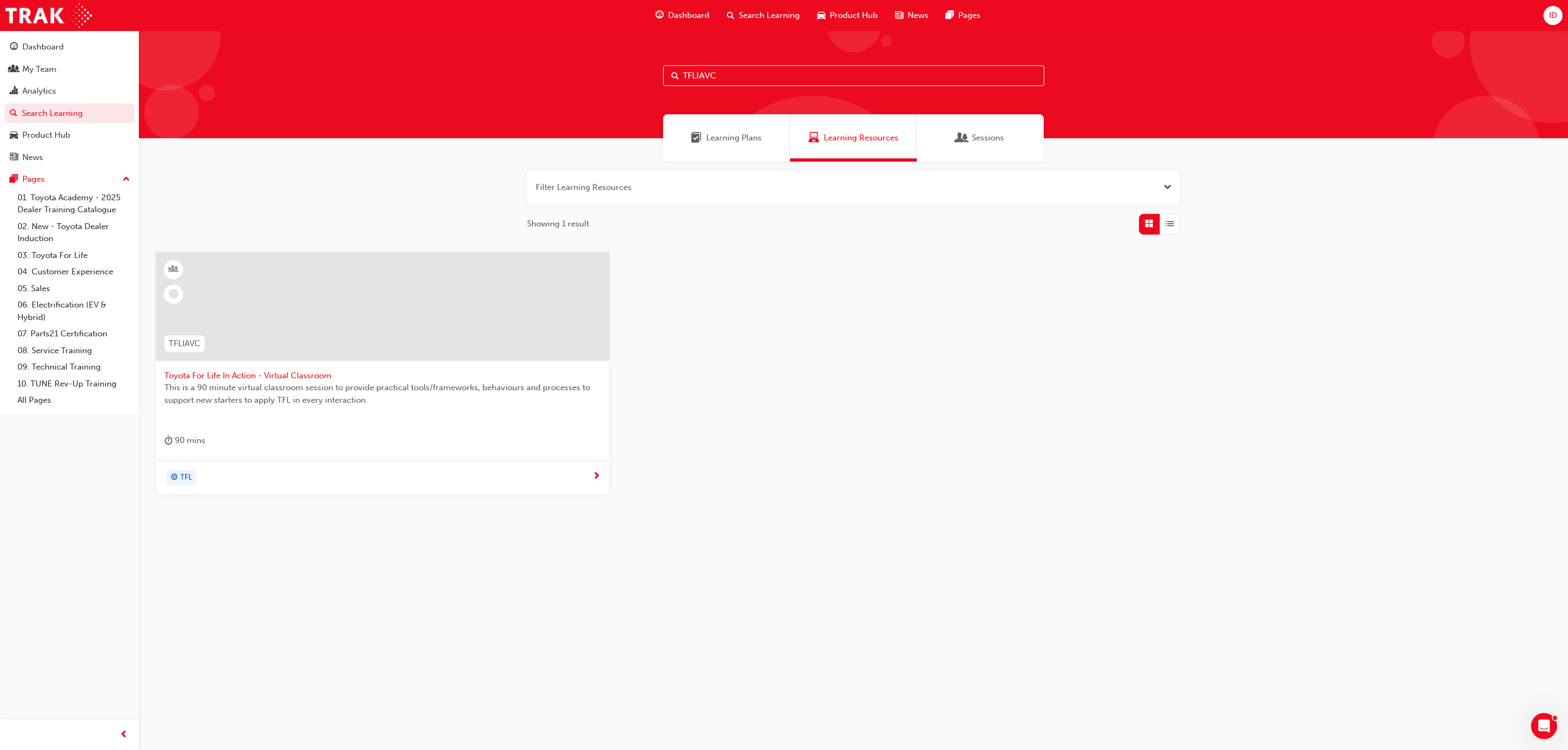
type input "TFLIAVC"
click at [283, 370] on span "Toyota For Life In Action - Virtual Classroom" at bounding box center [382, 376] width 436 height 12
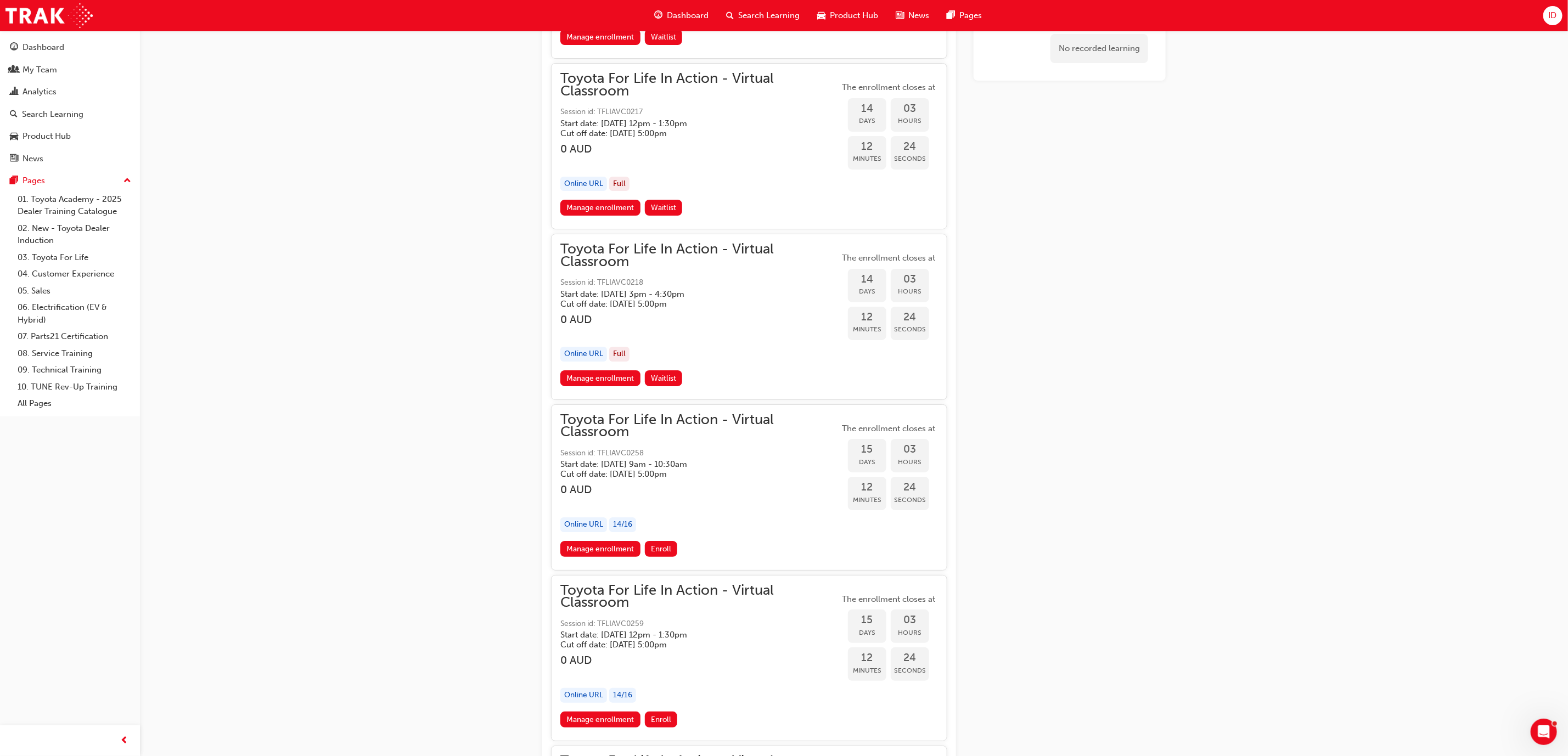
scroll to position [6291, 0]
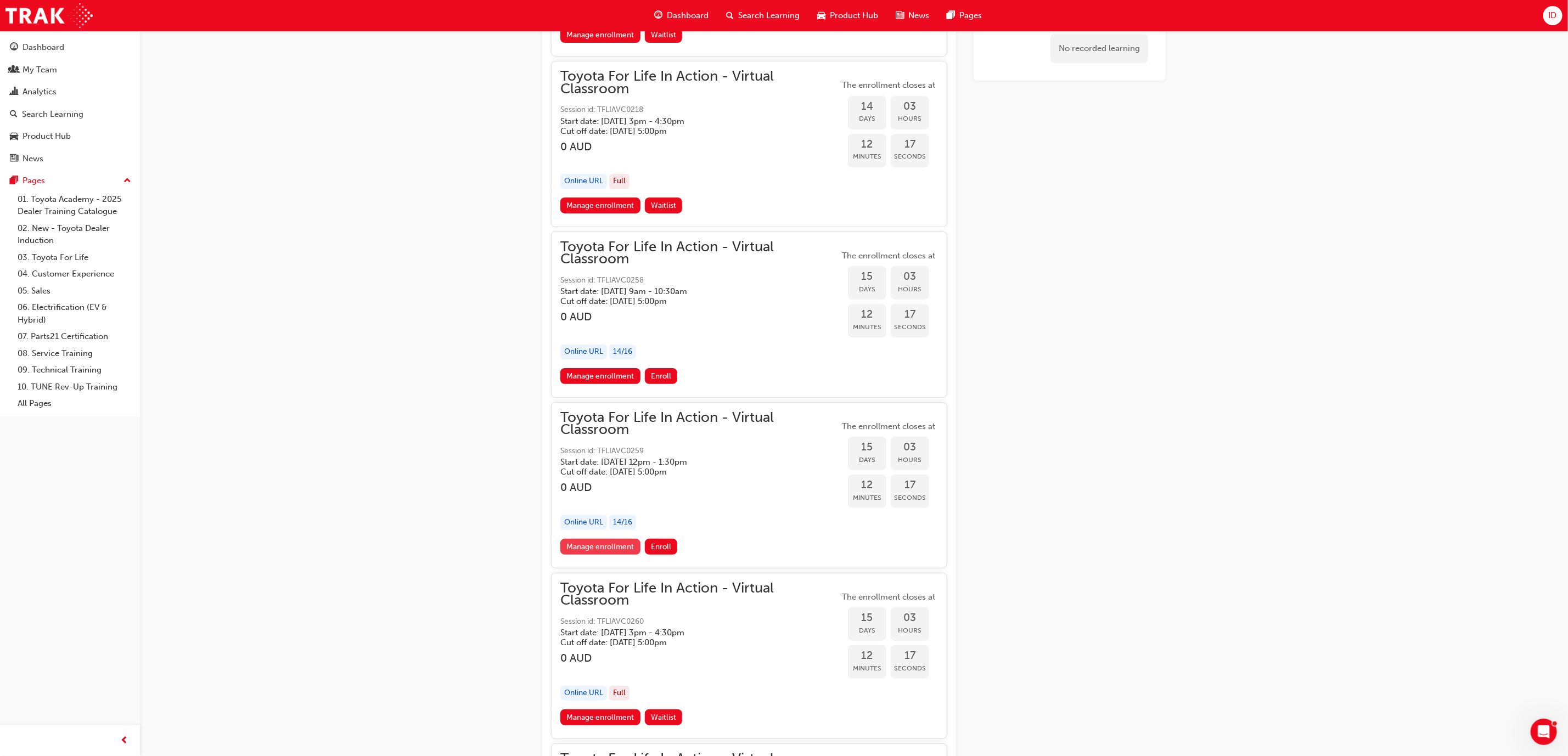
click at [602, 538] on link "Manage enrollment" at bounding box center [600, 547] width 80 height 16
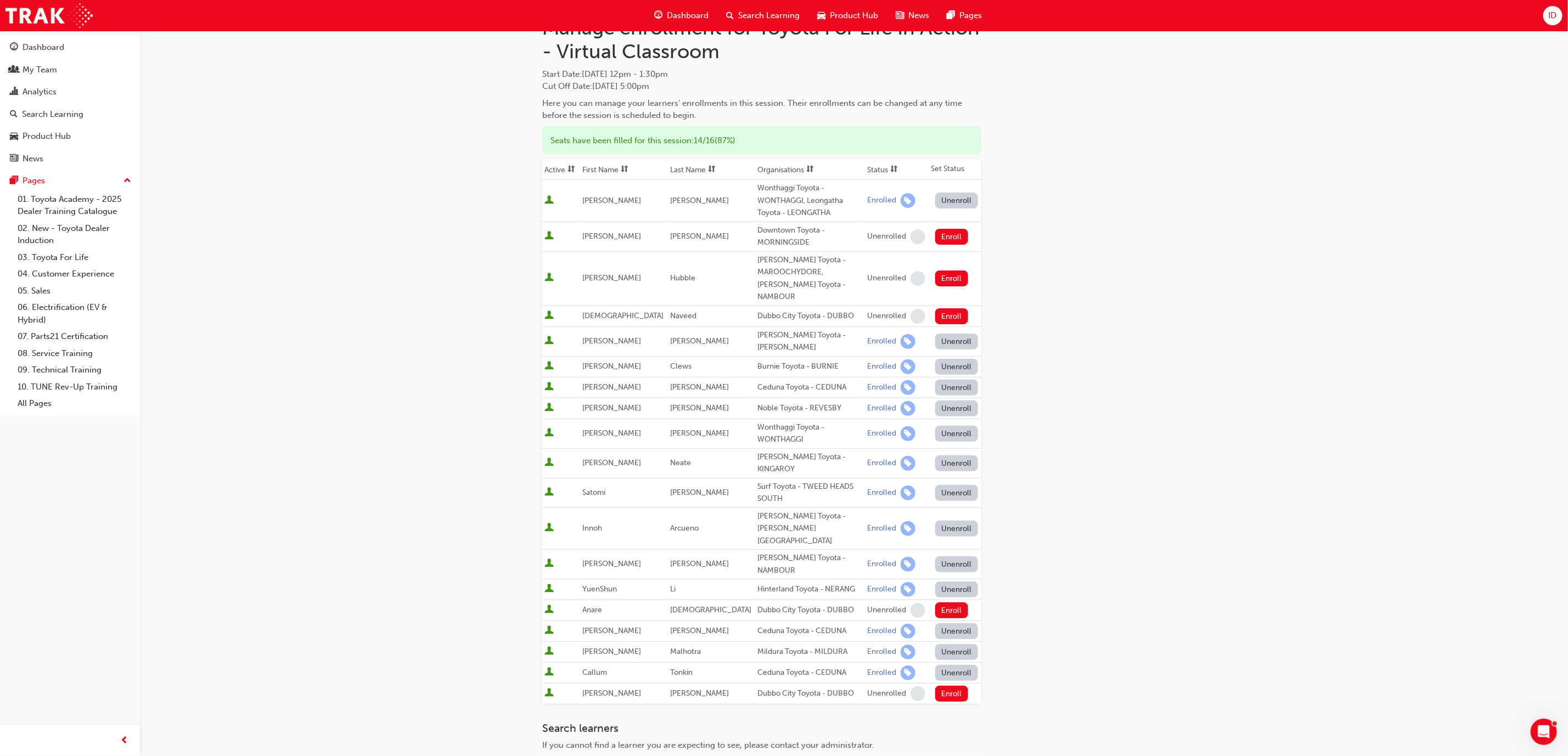
scroll to position [165, 0]
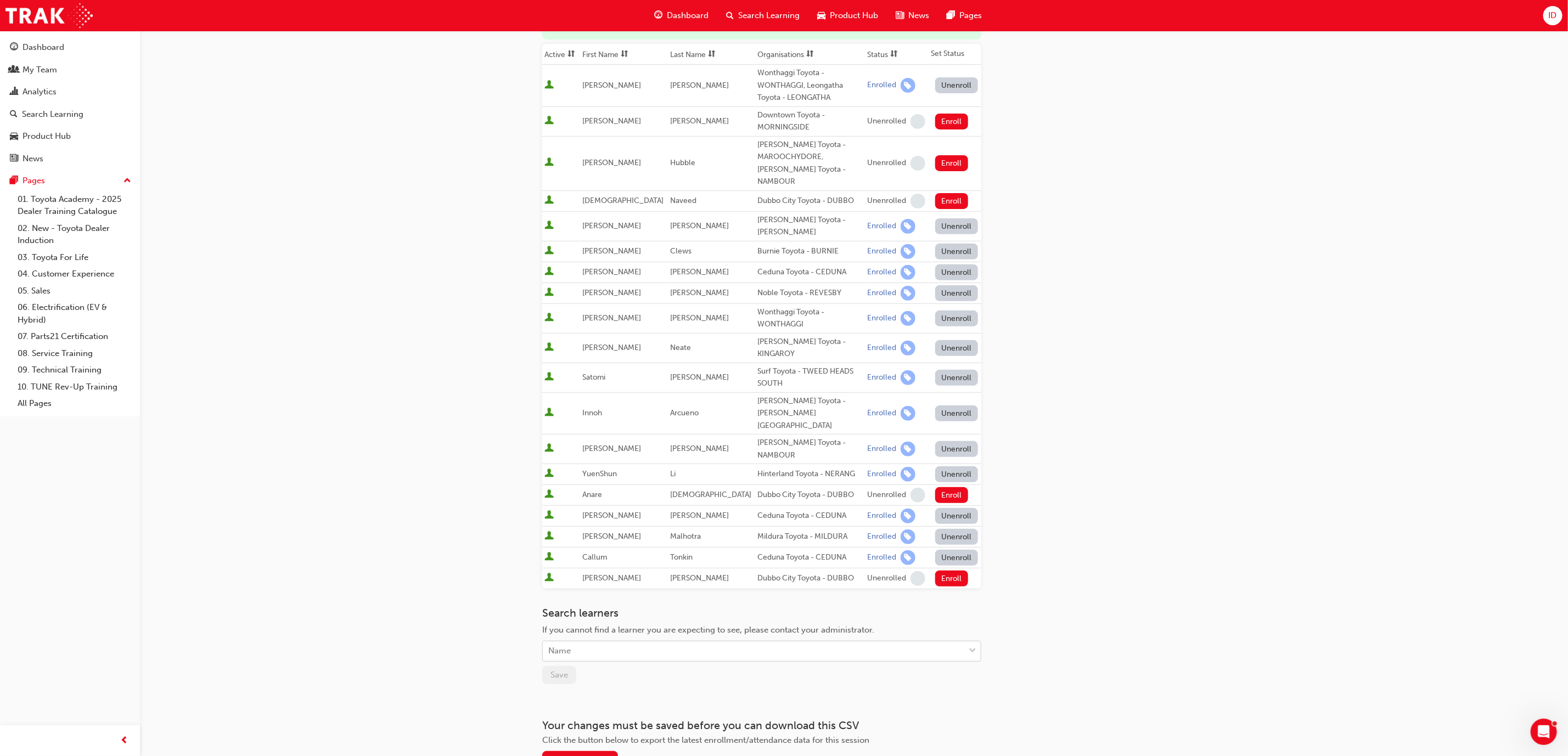
click at [655, 642] on div "Name" at bounding box center [754, 651] width 421 height 19
type input "aar"
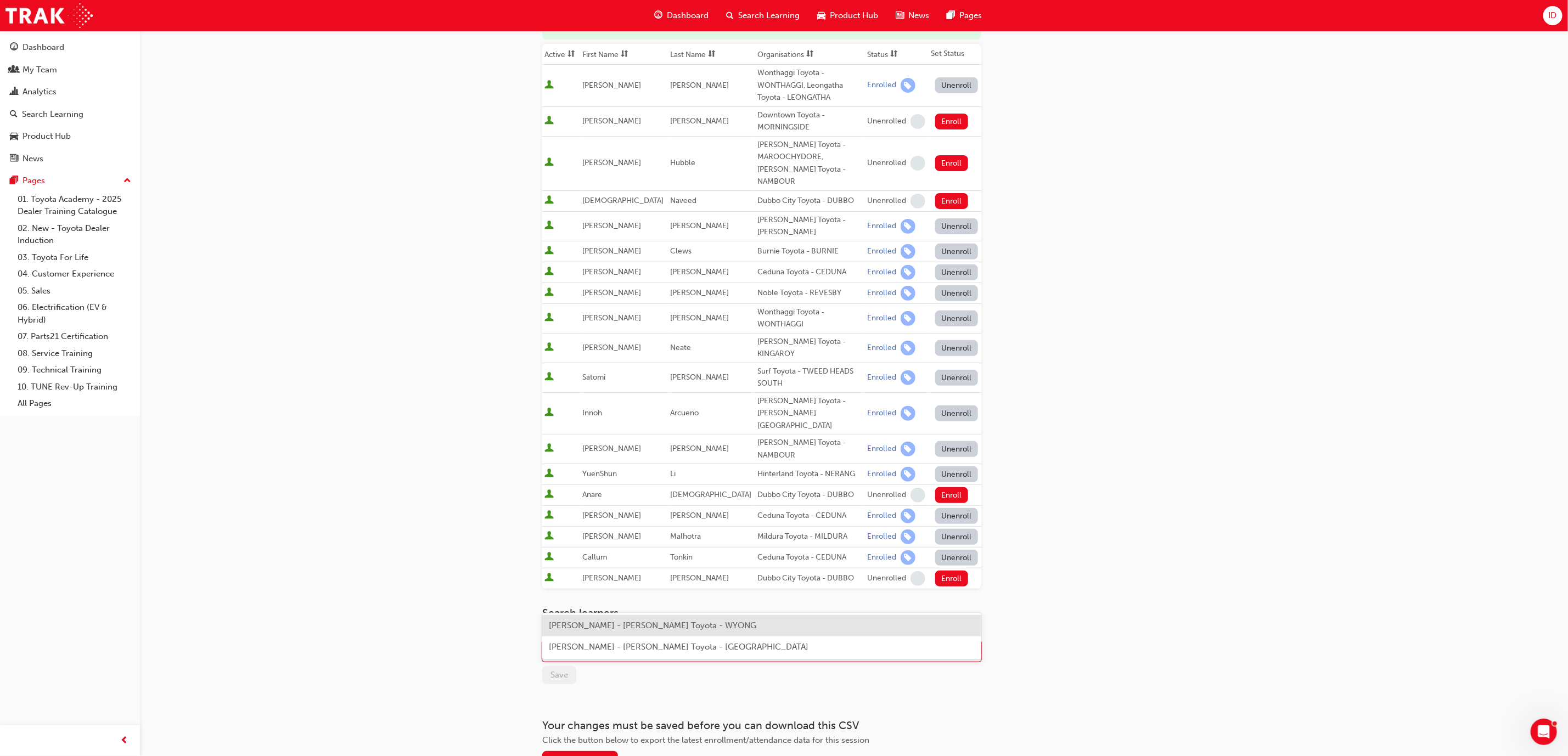
click at [662, 627] on span "[PERSON_NAME] - [PERSON_NAME] Toyota - WYONG" at bounding box center [652, 626] width 208 height 10
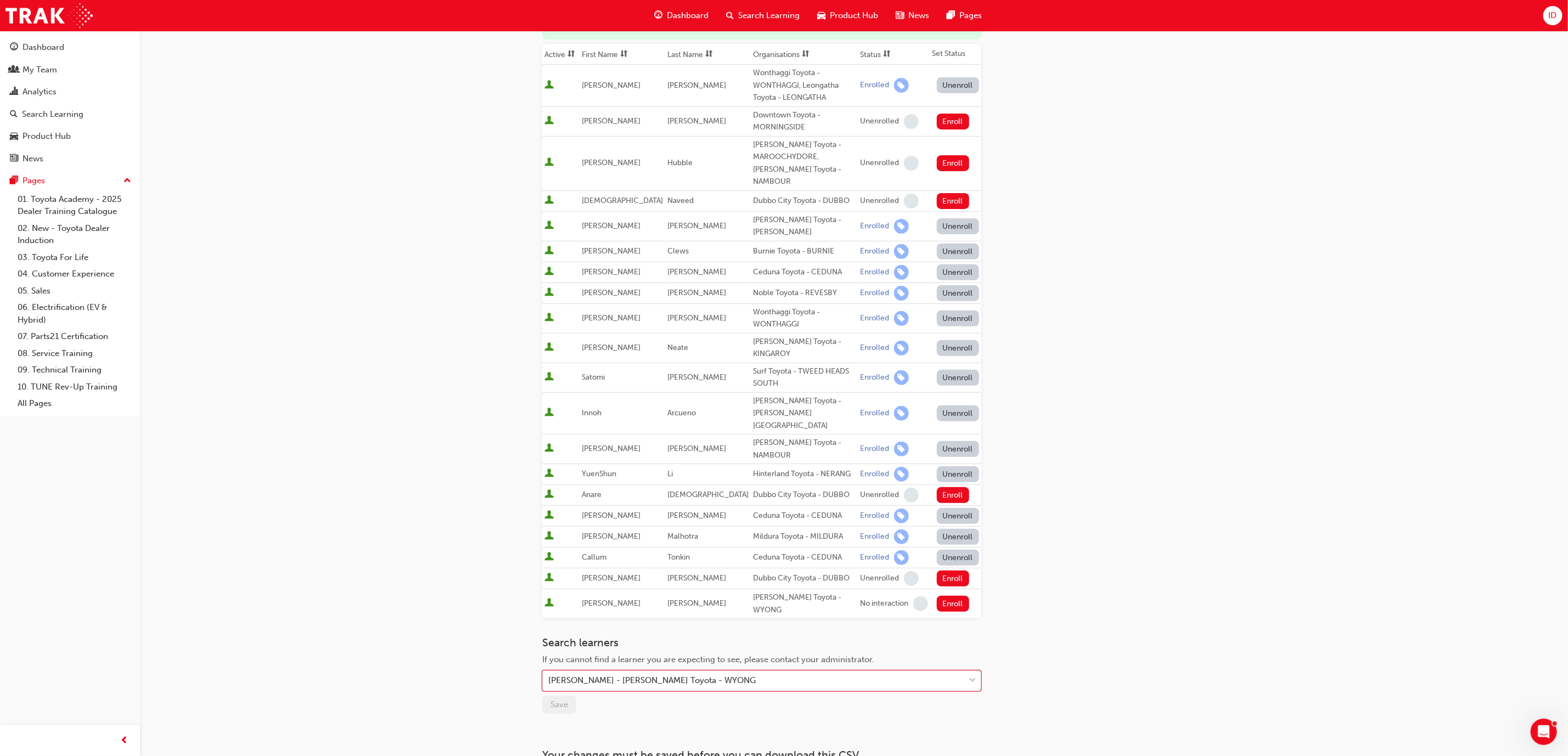
click at [685, 666] on div "Go to session detail page Manage enrollment for Toyota For Life In Action - Vir…" at bounding box center [762, 332] width 439 height 932
click at [938, 596] on button "Enroll" at bounding box center [953, 604] width 33 height 16
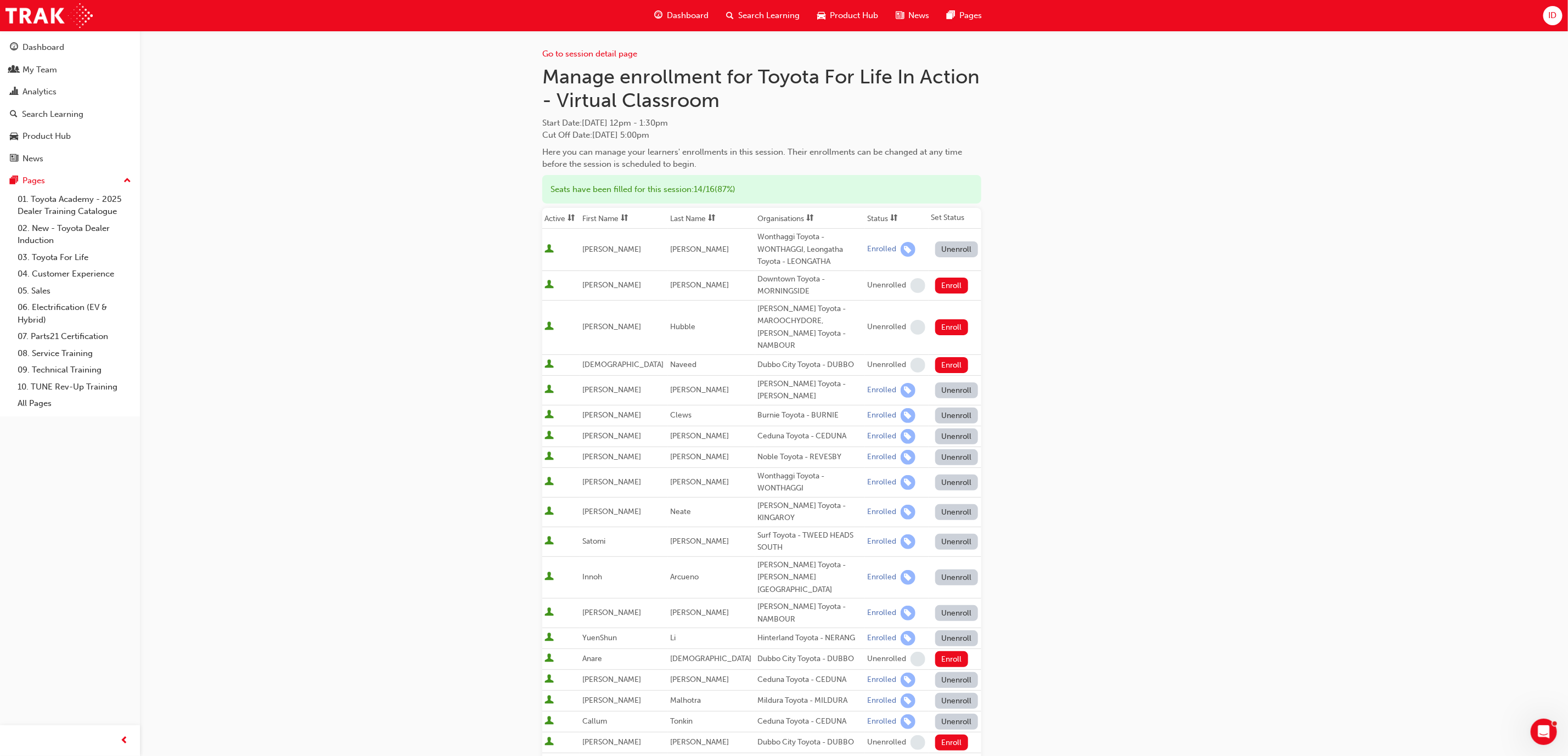
scroll to position [0, 0]
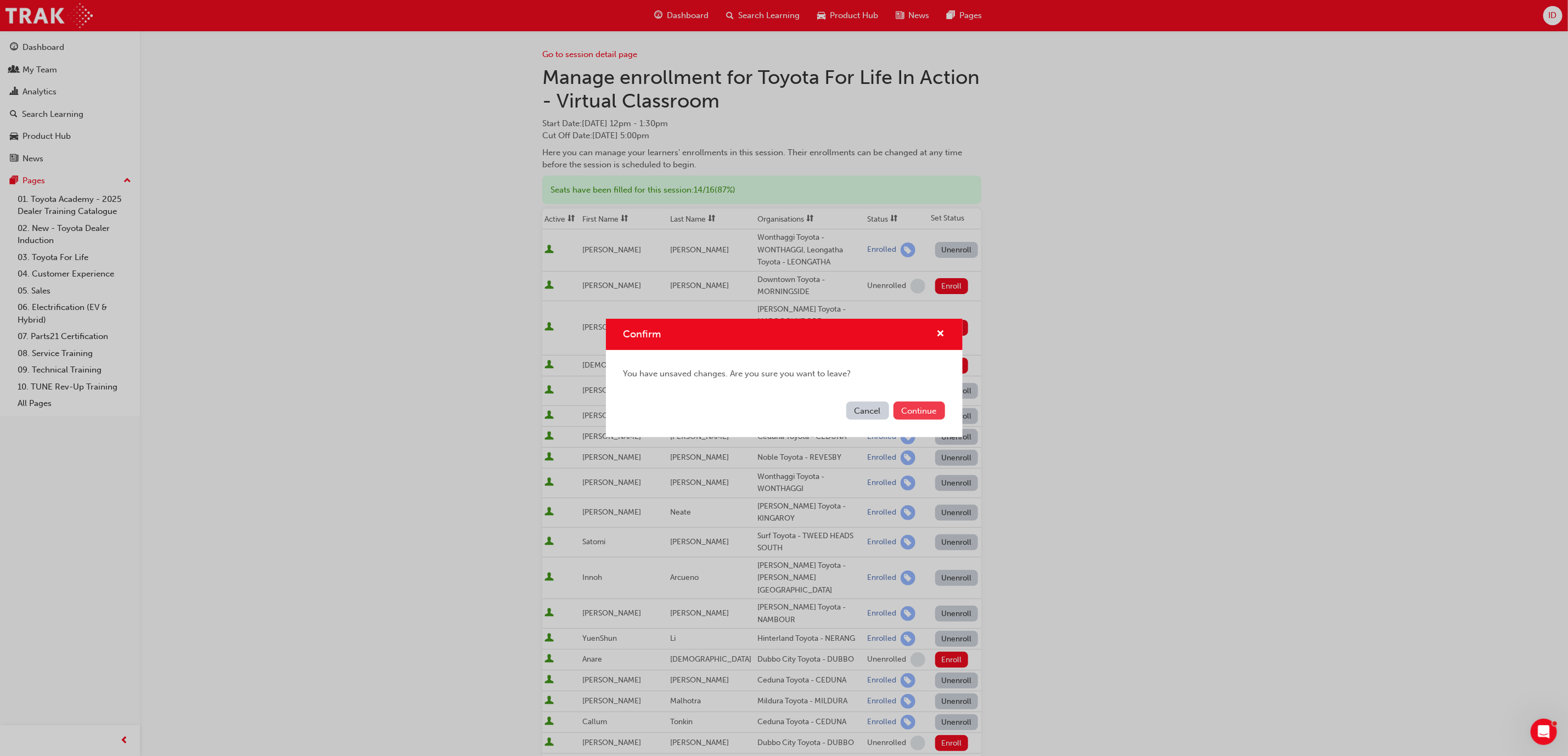
click at [923, 406] on button "Continue" at bounding box center [919, 410] width 52 height 18
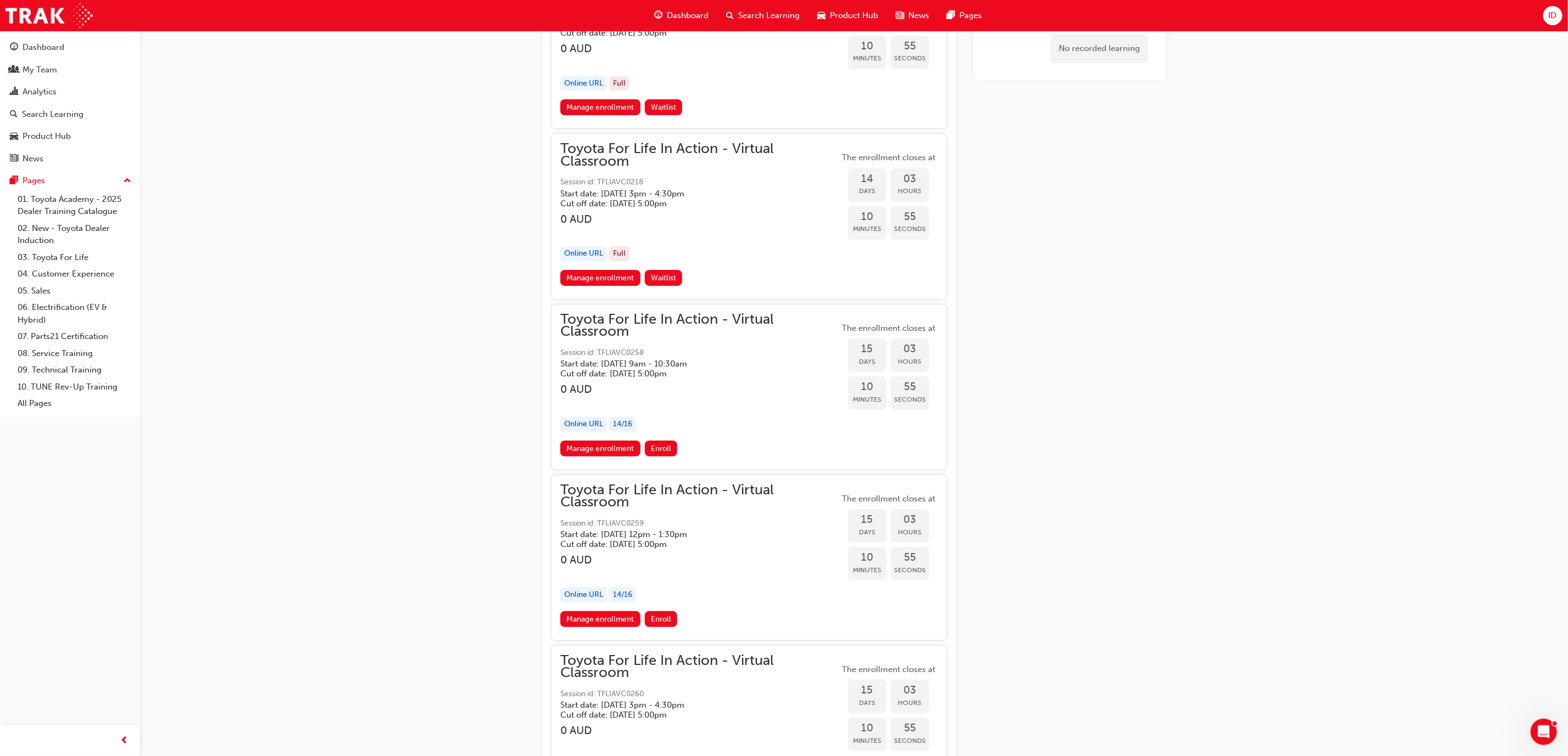
scroll to position [6189, 0]
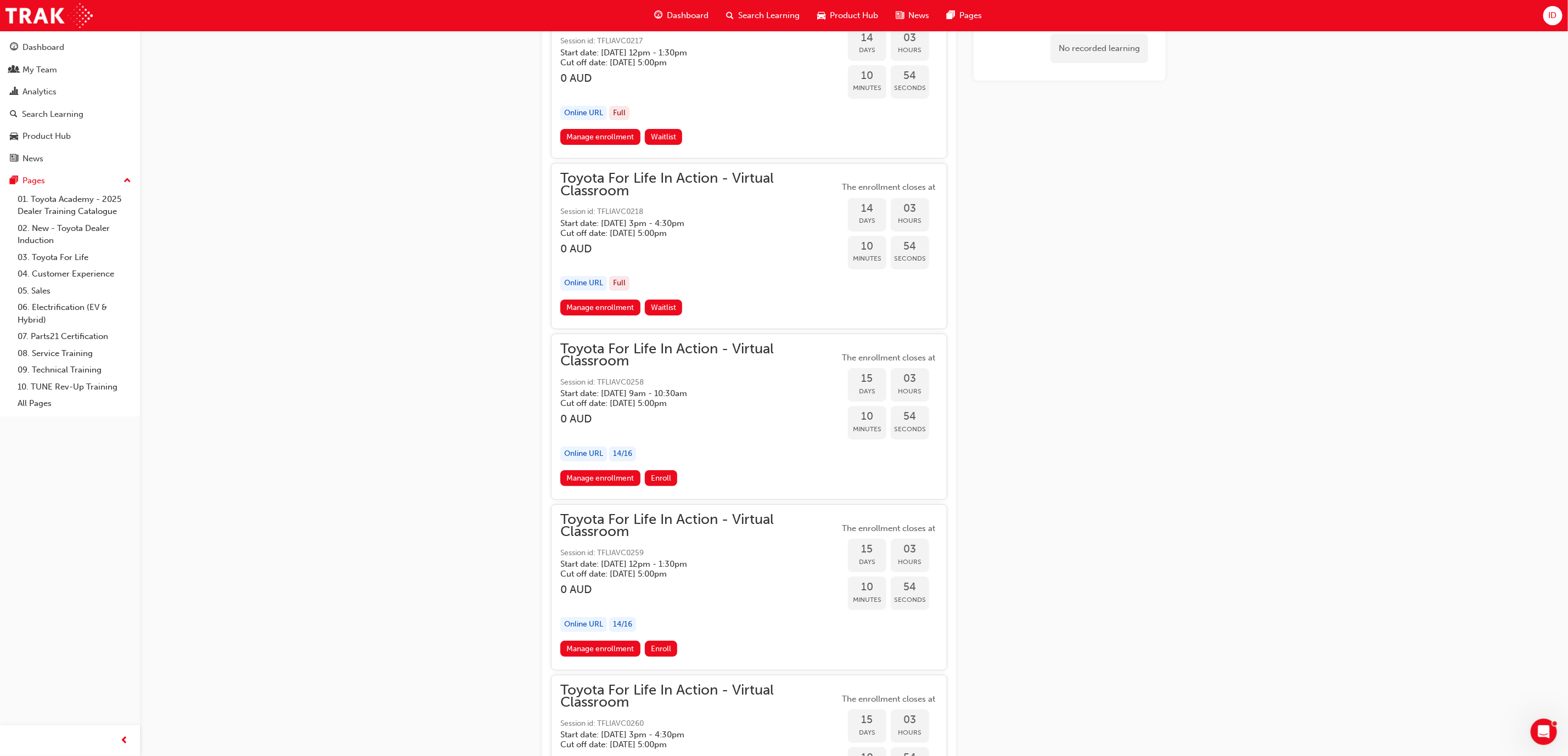
click at [626, 343] on span "Toyota For Life In Action - Virtual Classroom" at bounding box center [700, 355] width 279 height 25
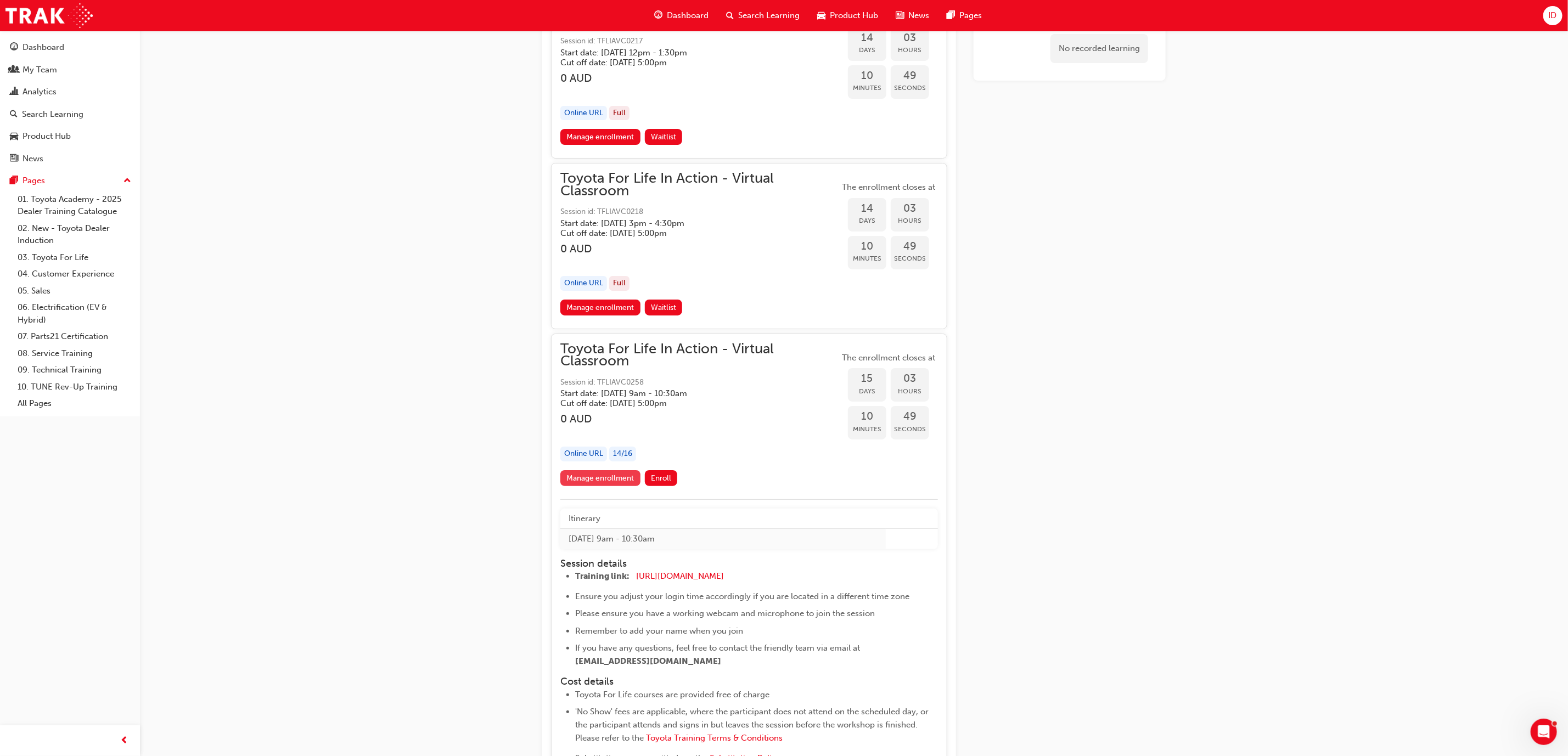
click at [598, 470] on link "Manage enrollment" at bounding box center [600, 478] width 80 height 16
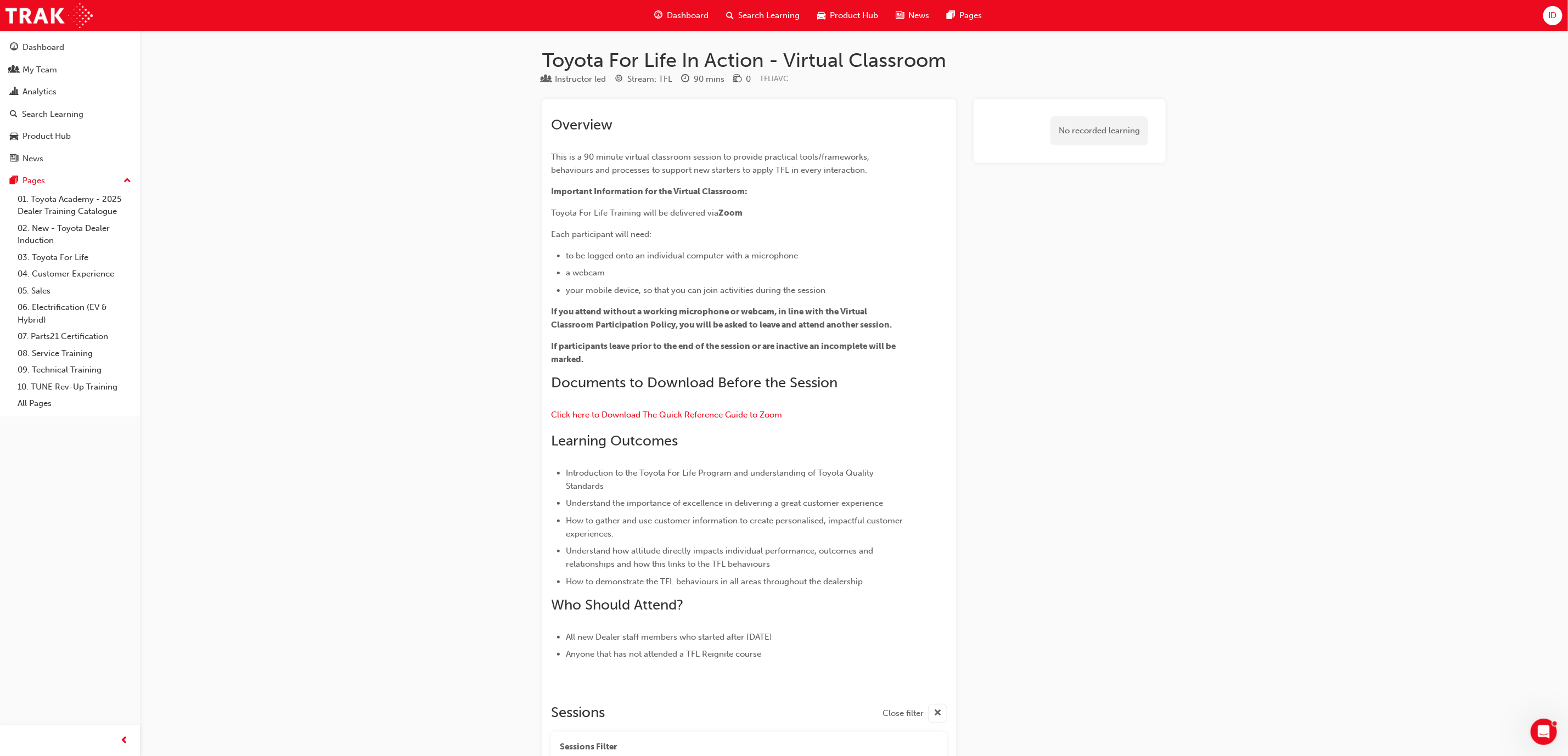
scroll to position [6189, 0]
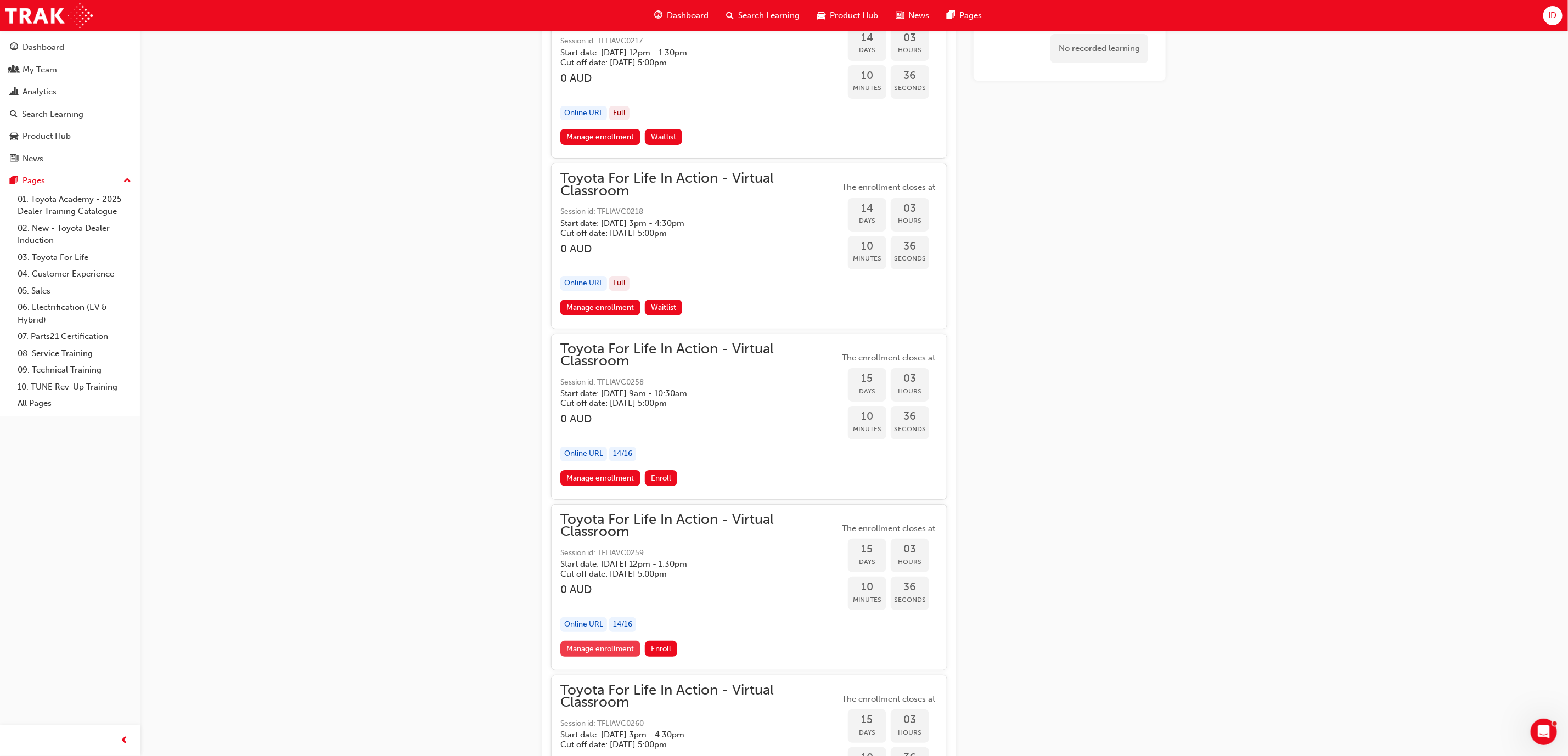
click at [605, 641] on link "Manage enrollment" at bounding box center [600, 649] width 80 height 16
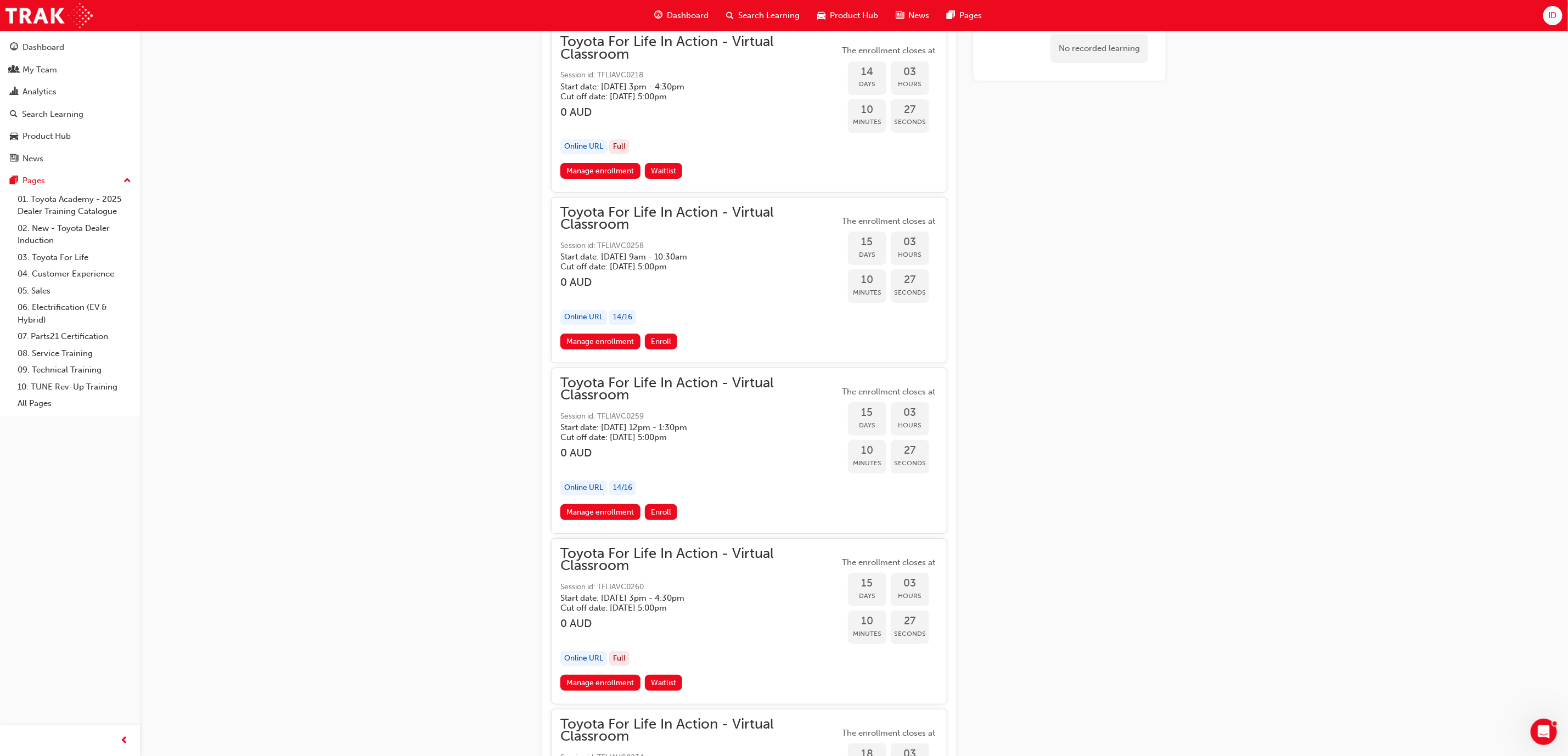
scroll to position [6353, 0]
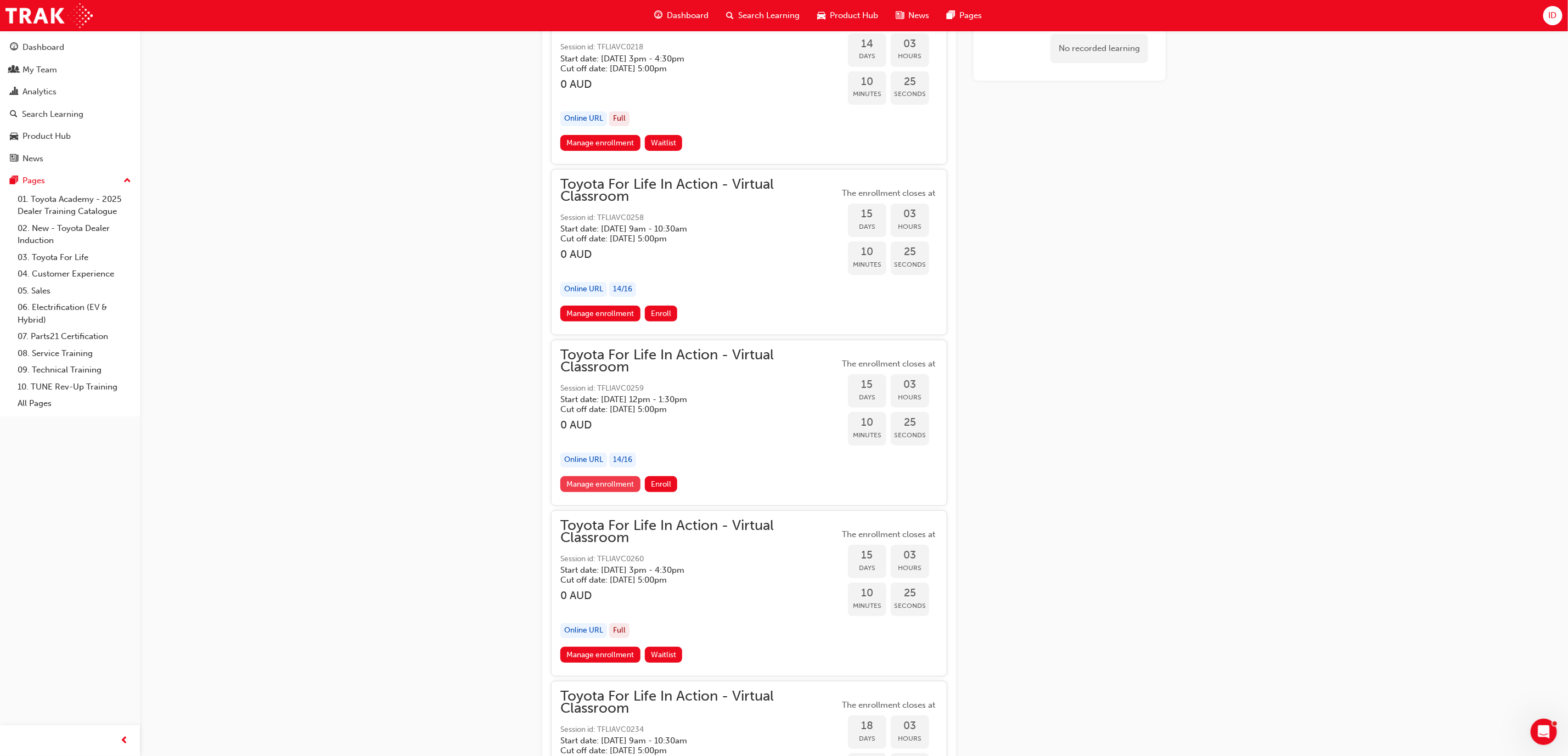
click at [584, 476] on link "Manage enrollment" at bounding box center [600, 484] width 80 height 16
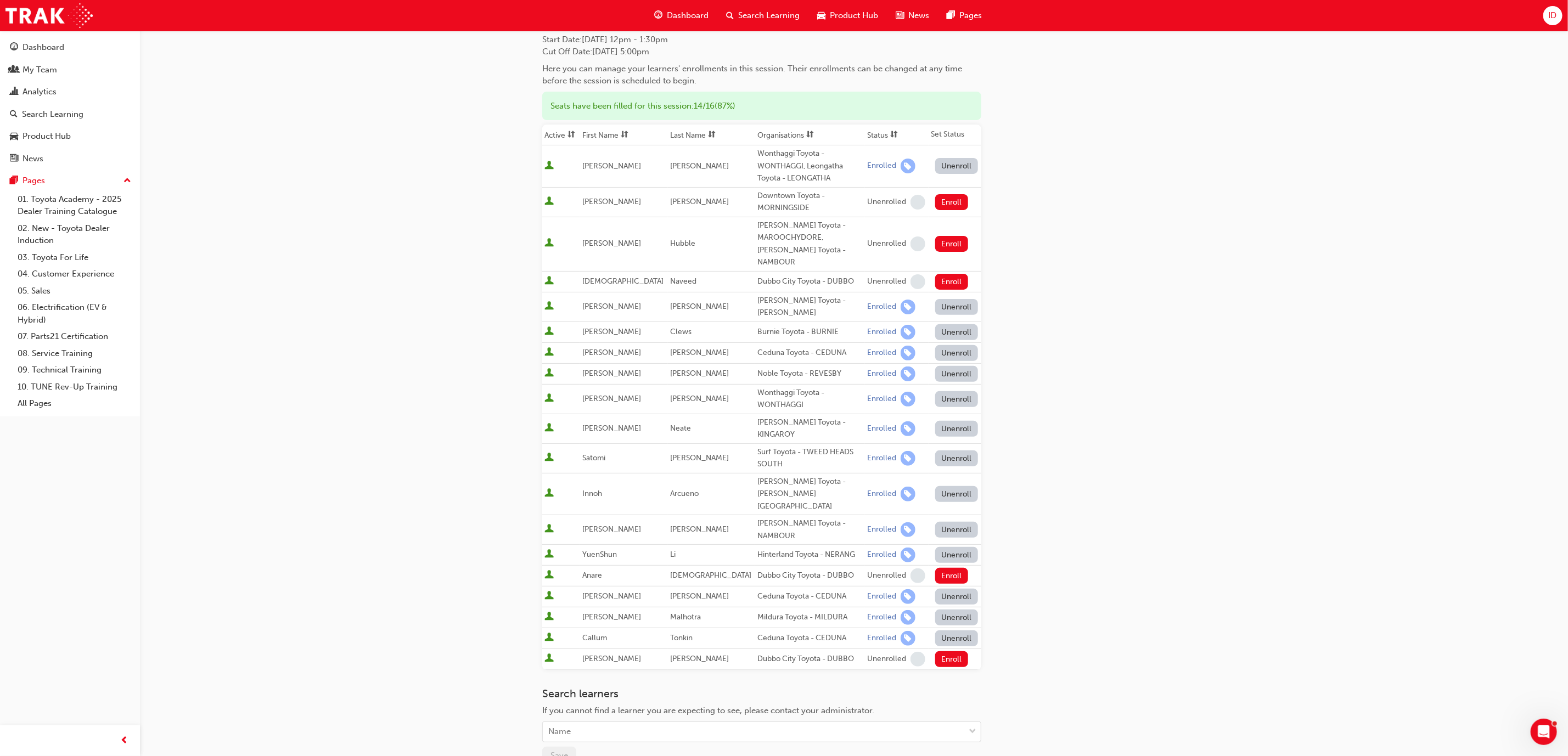
scroll to position [165, 0]
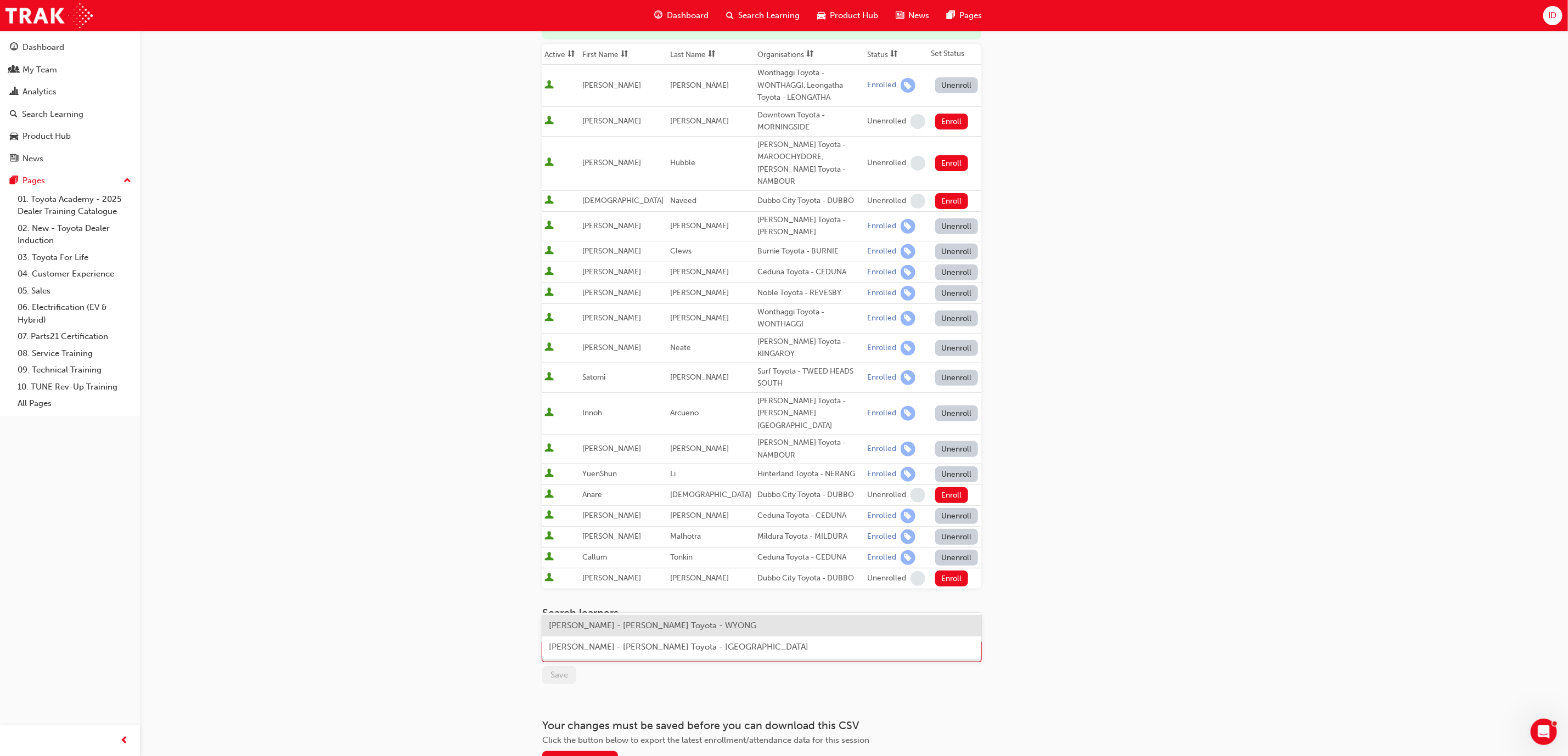
click at [622, 642] on div "Name" at bounding box center [754, 651] width 421 height 19
click at [622, 625] on span "[PERSON_NAME] - [PERSON_NAME] Toyota - WYONG" at bounding box center [652, 626] width 208 height 10
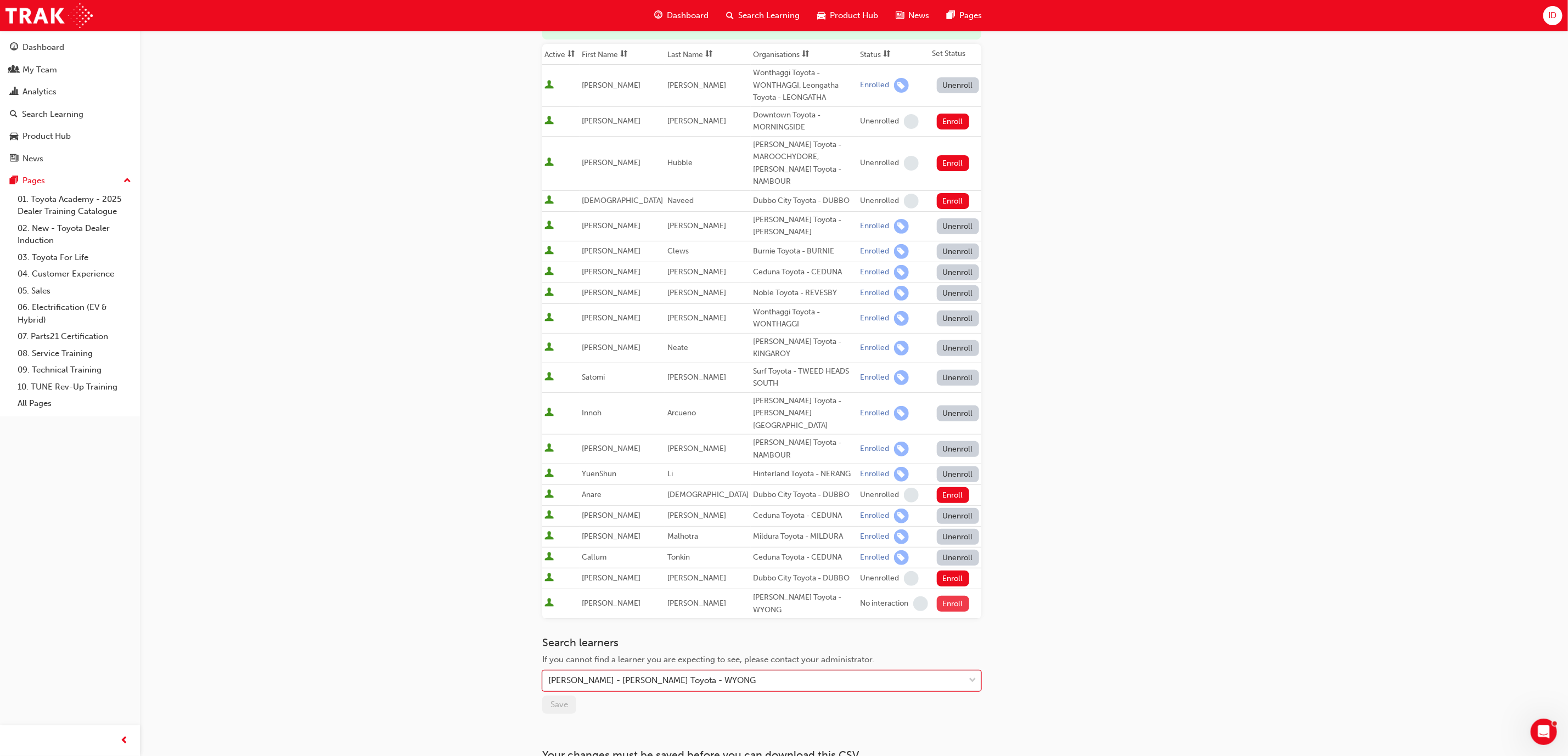
click at [937, 596] on button "Enroll" at bounding box center [953, 604] width 33 height 16
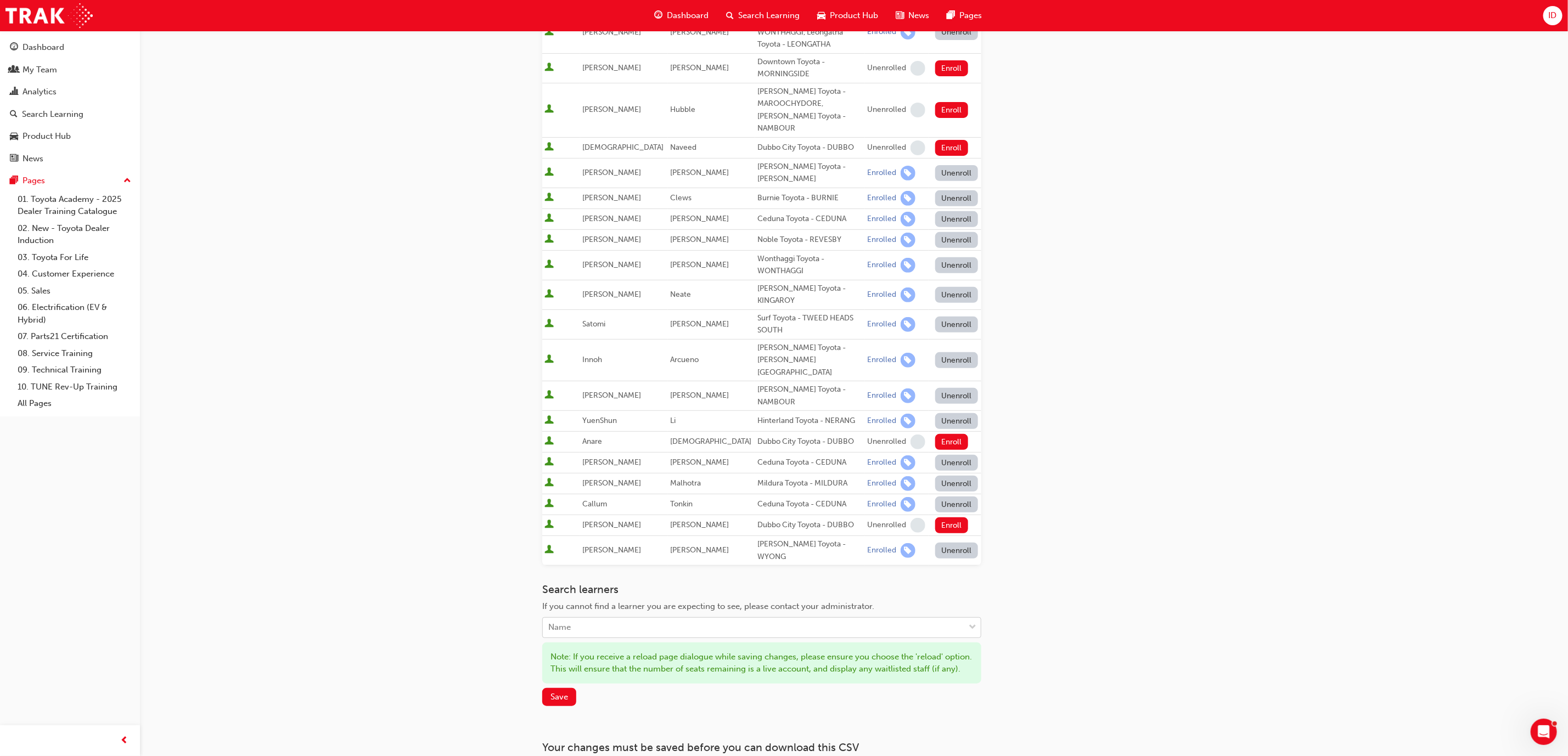
scroll to position [247, 0]
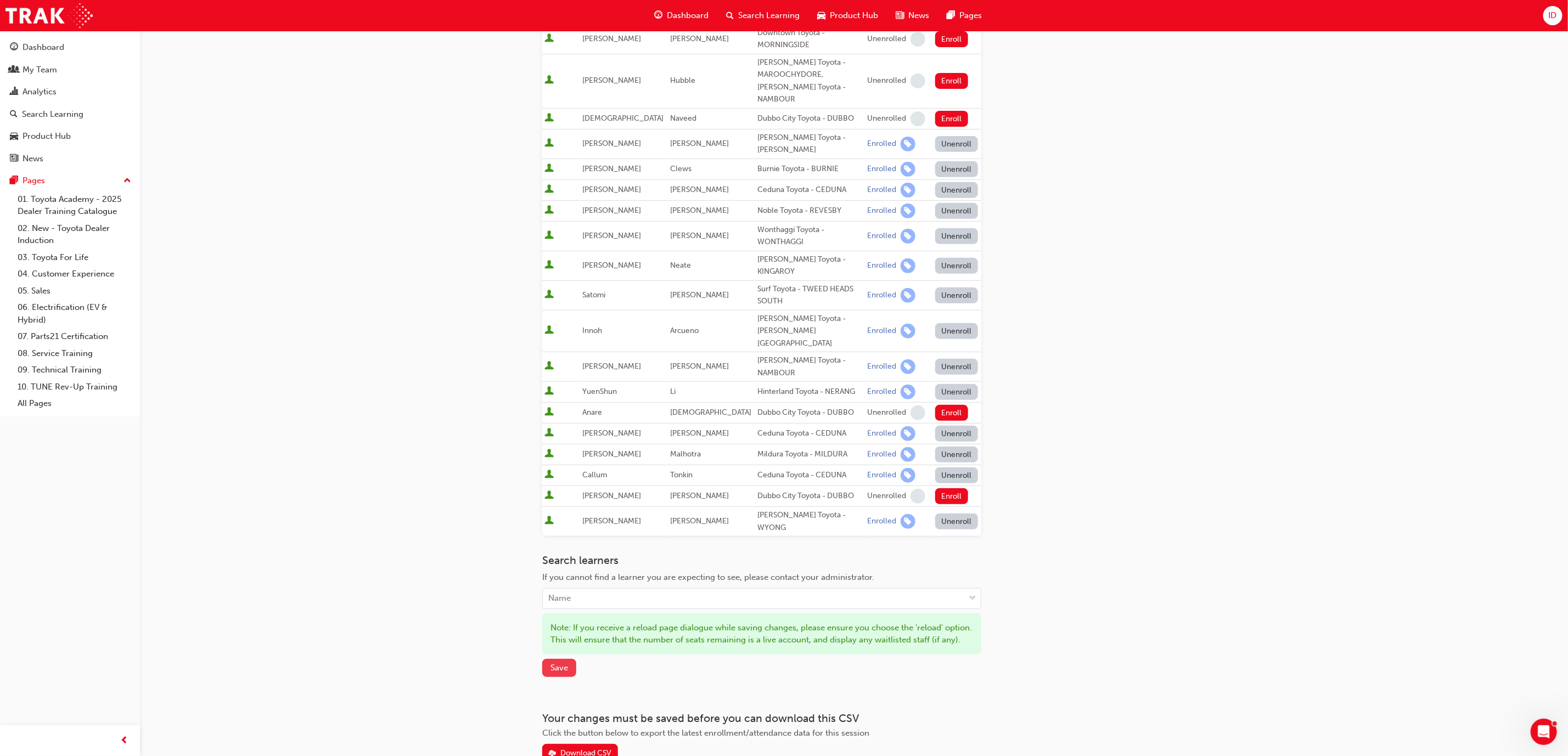
click at [552, 663] on span "Save" at bounding box center [559, 667] width 17 height 10
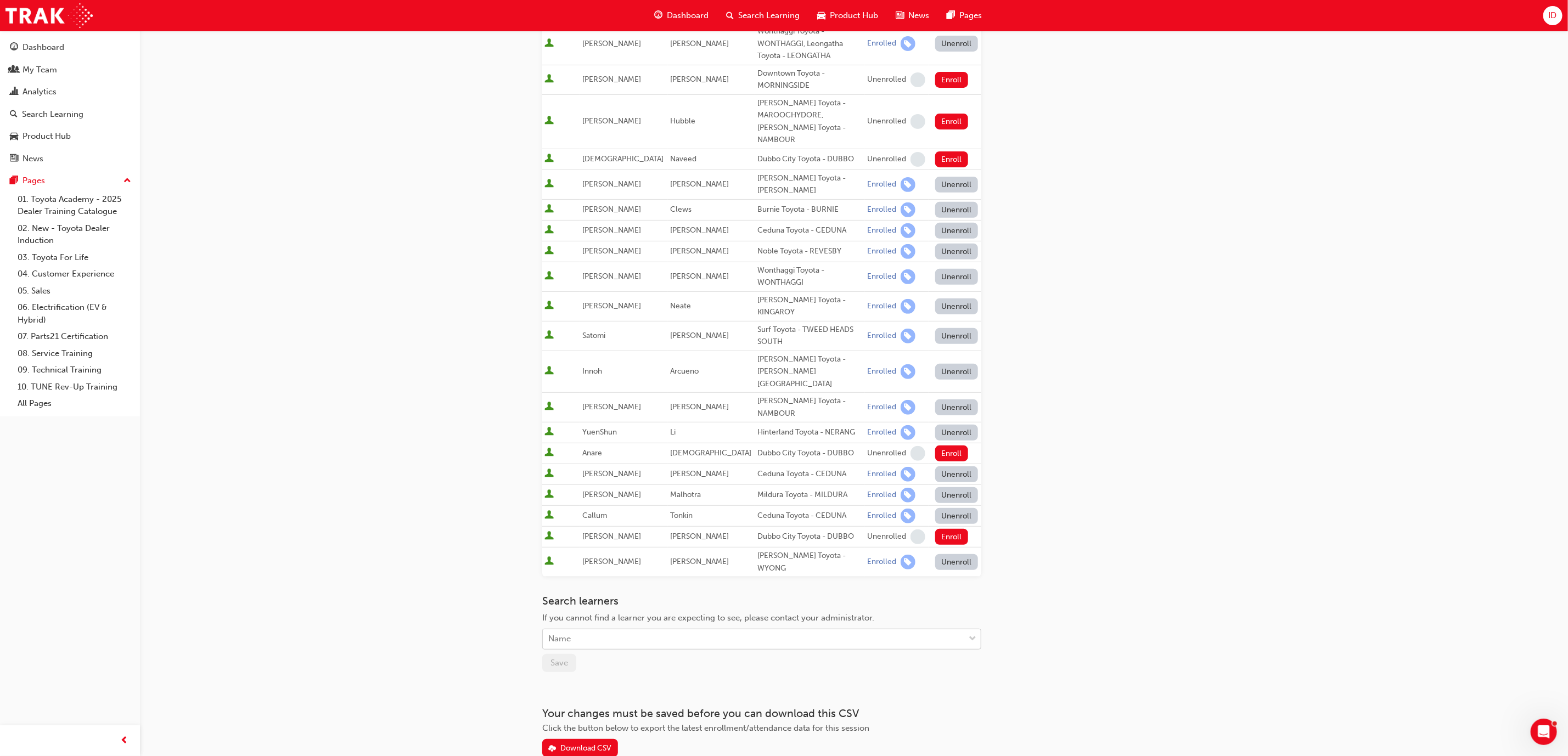
click at [859, 630] on div "Name" at bounding box center [754, 639] width 421 height 19
click at [721, 630] on div "Name" at bounding box center [754, 639] width 421 height 19
click at [715, 630] on div "Name" at bounding box center [754, 639] width 421 height 19
click at [606, 630] on div "Name" at bounding box center [754, 639] width 421 height 19
click at [589, 630] on div "Name" at bounding box center [754, 639] width 421 height 19
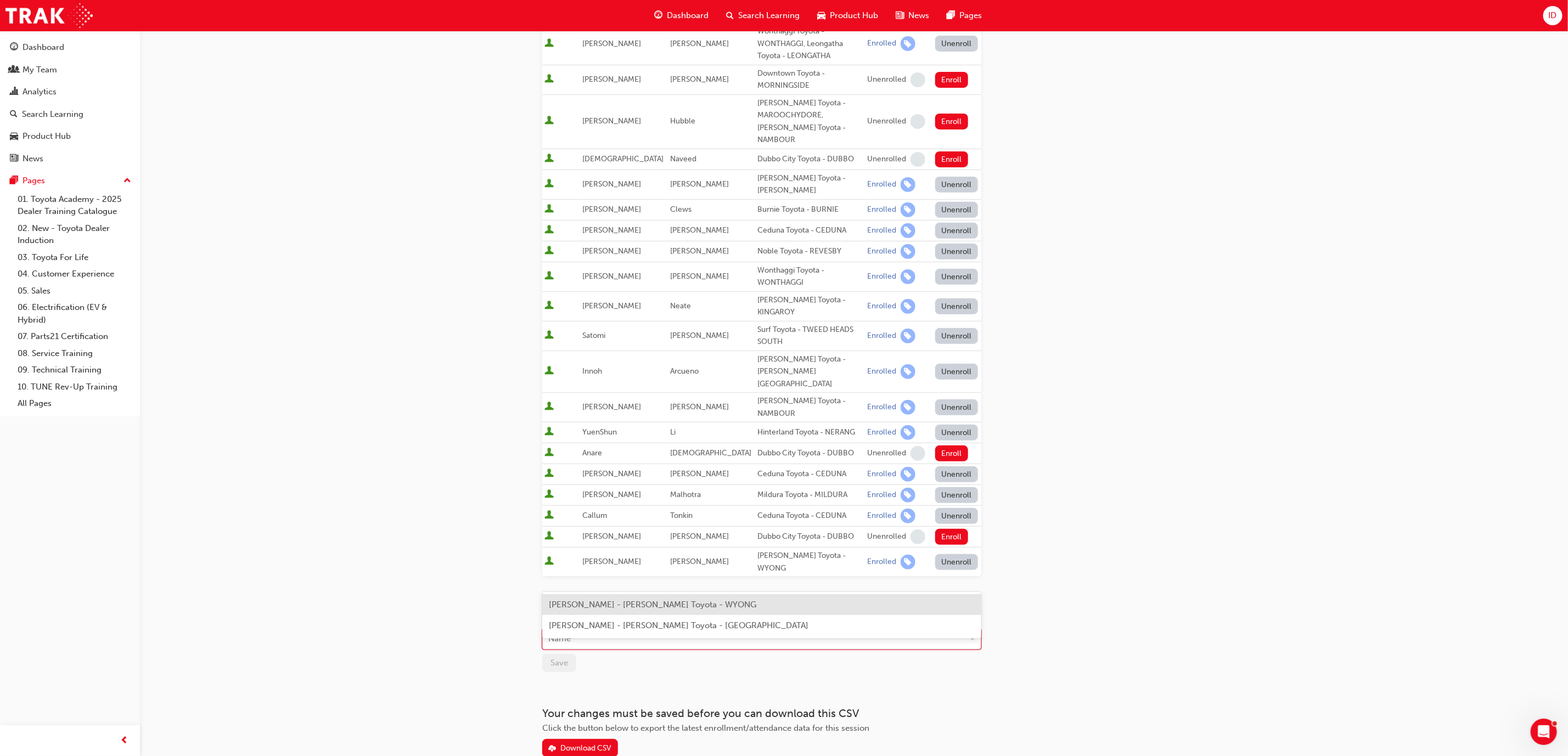
click at [586, 630] on div "Name" at bounding box center [754, 639] width 421 height 19
type input "b"
type input "[PERSON_NAME]"
click at [612, 605] on span "[PERSON_NAME] - [PERSON_NAME] Toyota - WYONG" at bounding box center [652, 605] width 208 height 10
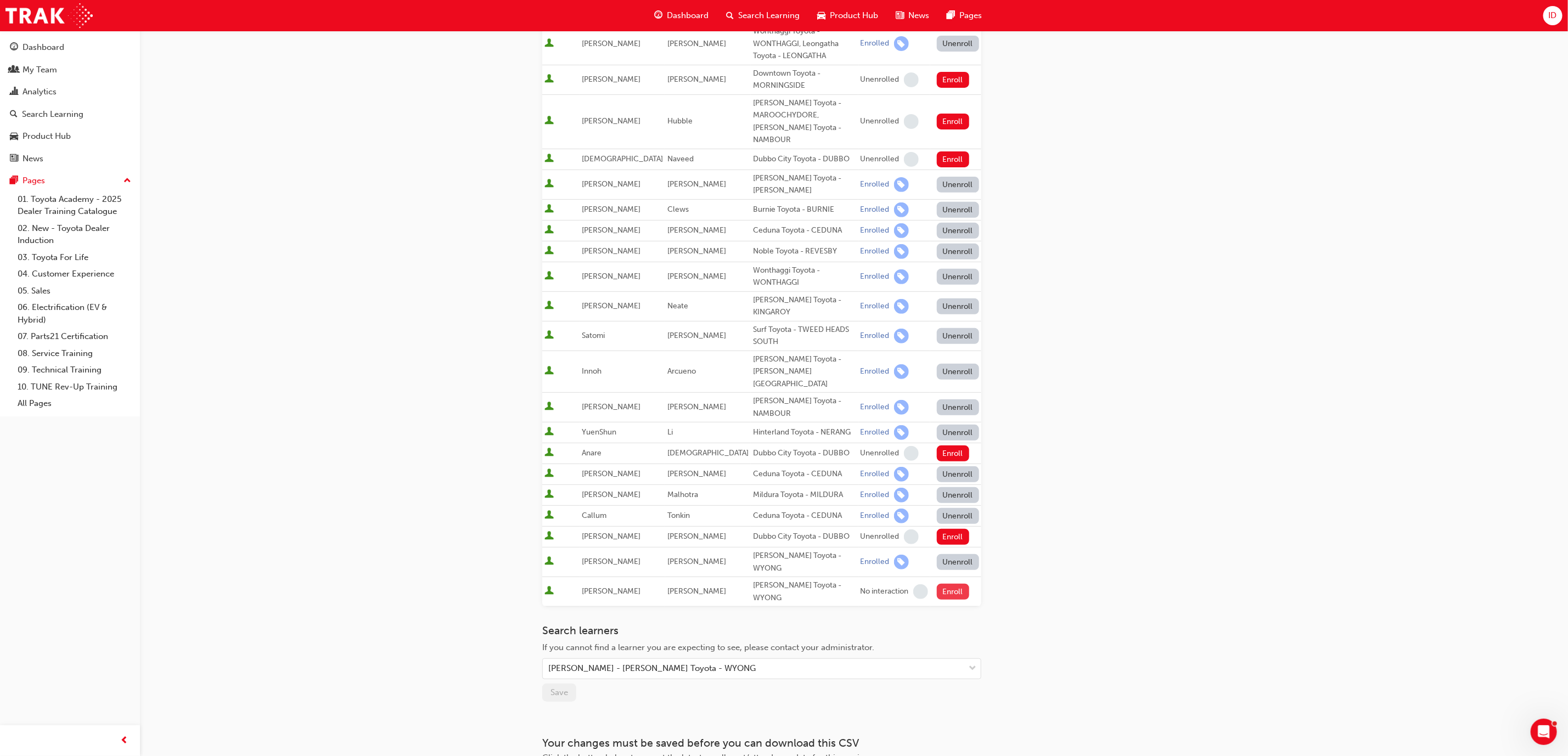
click at [938, 584] on button "Enroll" at bounding box center [953, 592] width 33 height 16
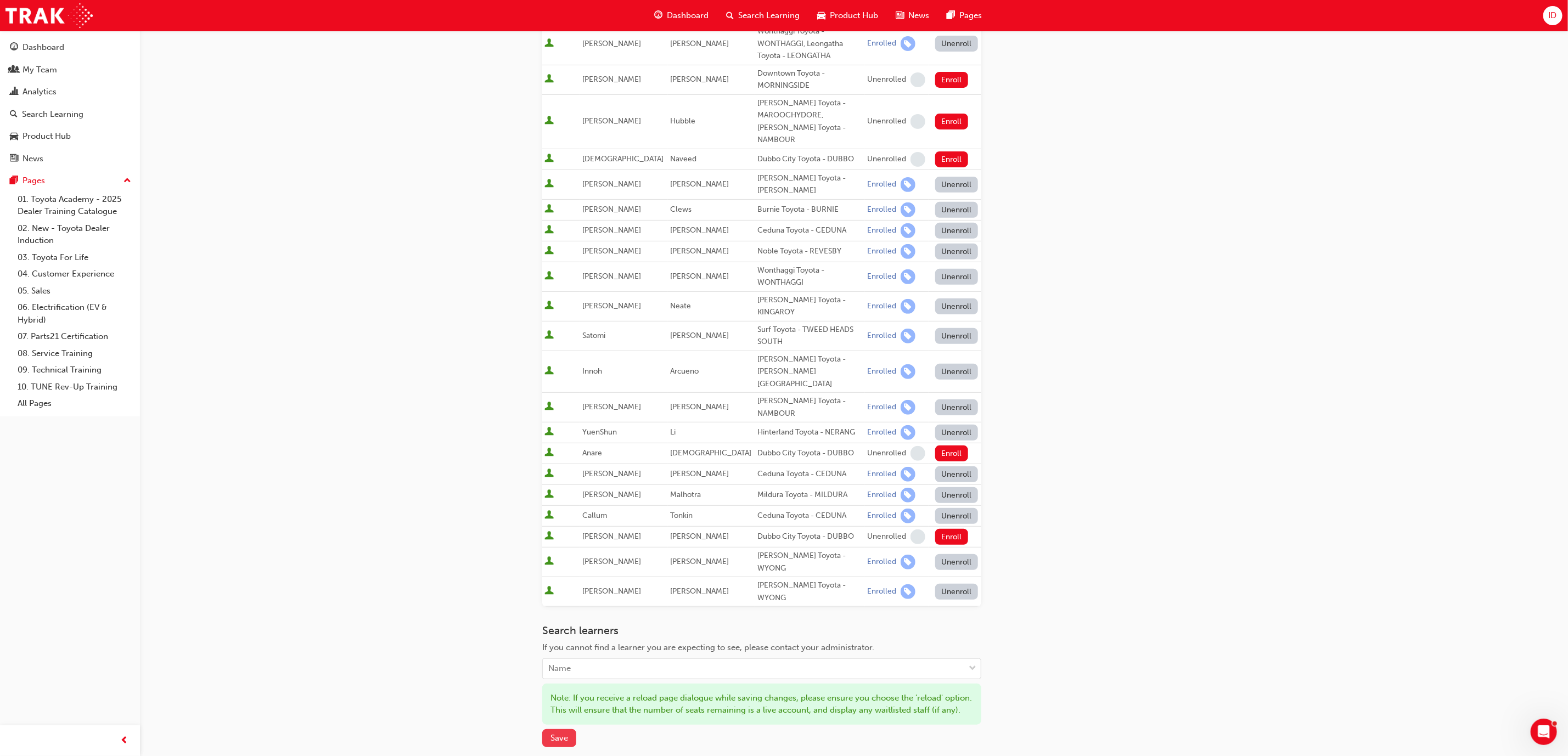
click at [563, 733] on span "Save" at bounding box center [559, 738] width 17 height 10
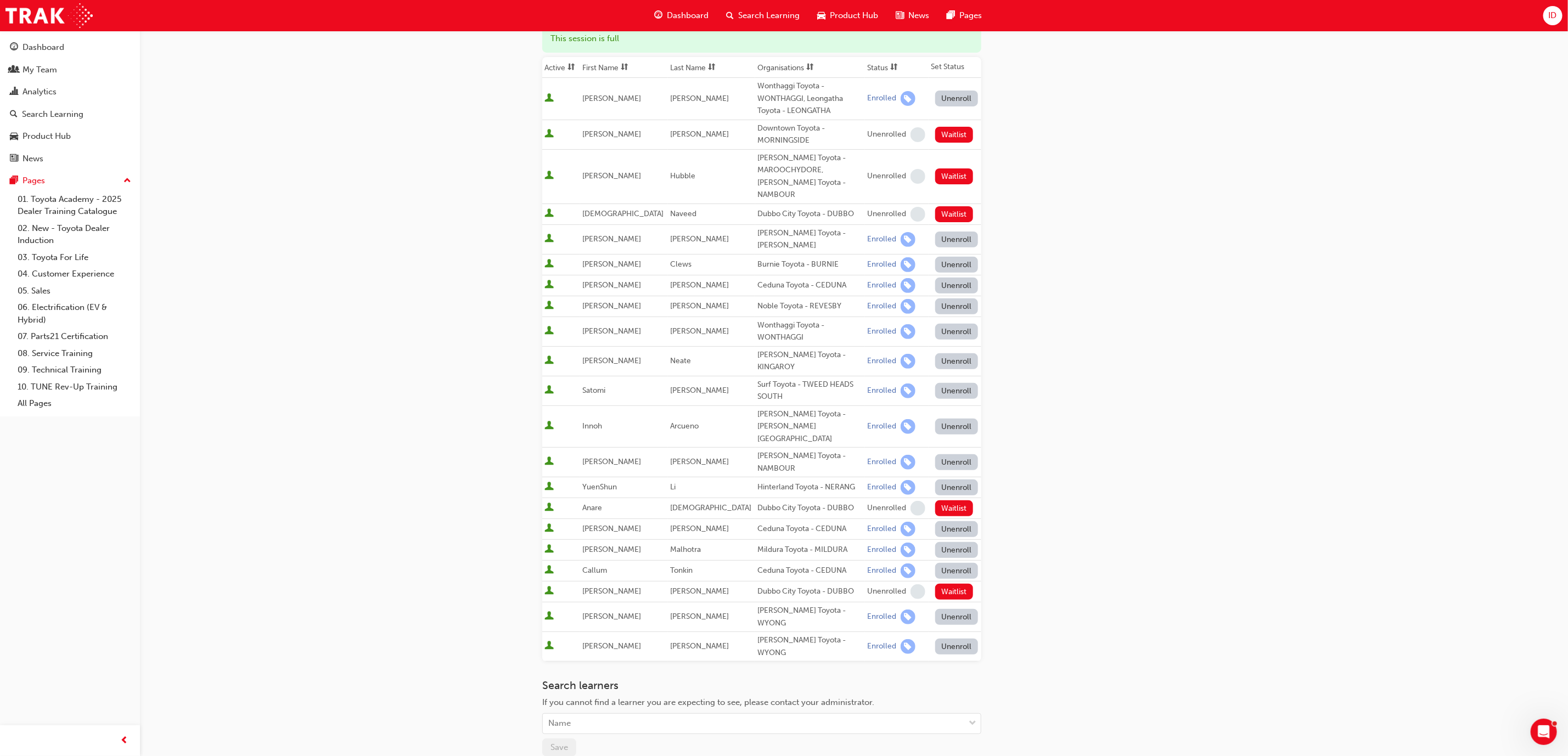
scroll to position [124, 0]
